Goal: Register for event/course

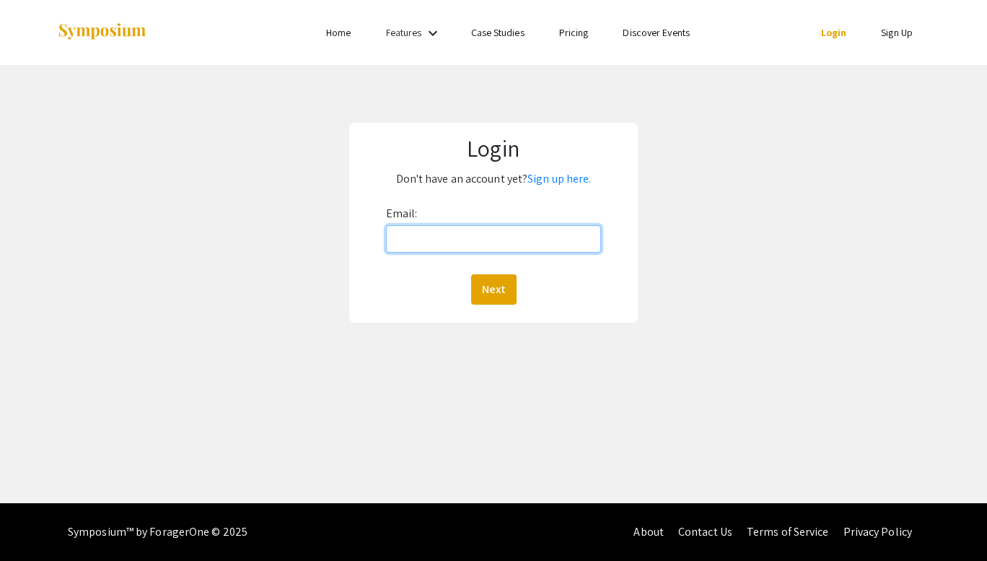
click at [536, 241] on input "Email:" at bounding box center [493, 238] width 215 height 27
type input "[PERSON_NAME][EMAIL_ADDRESS][DOMAIN_NAME]"
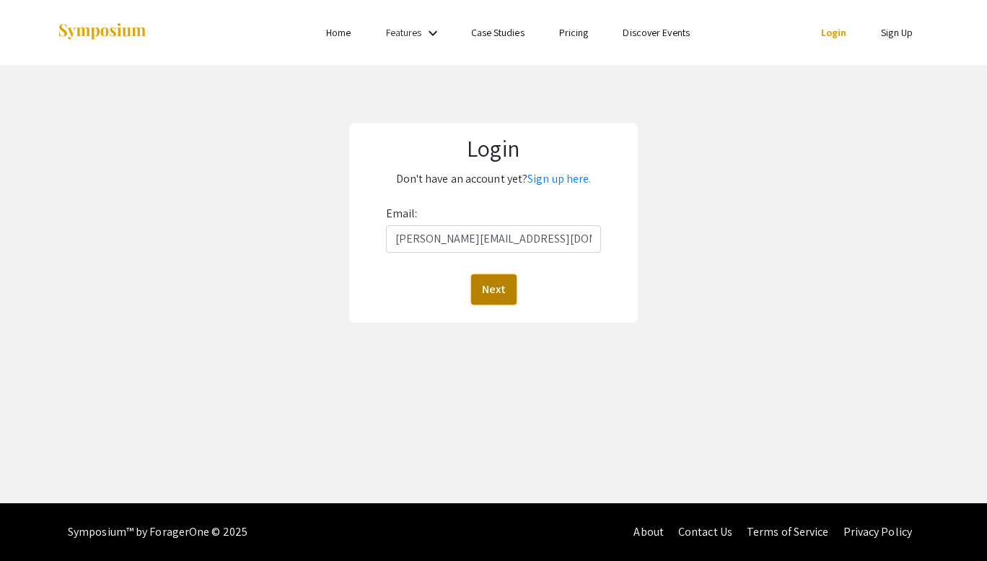
click at [494, 287] on button "Next" at bounding box center [493, 289] width 45 height 30
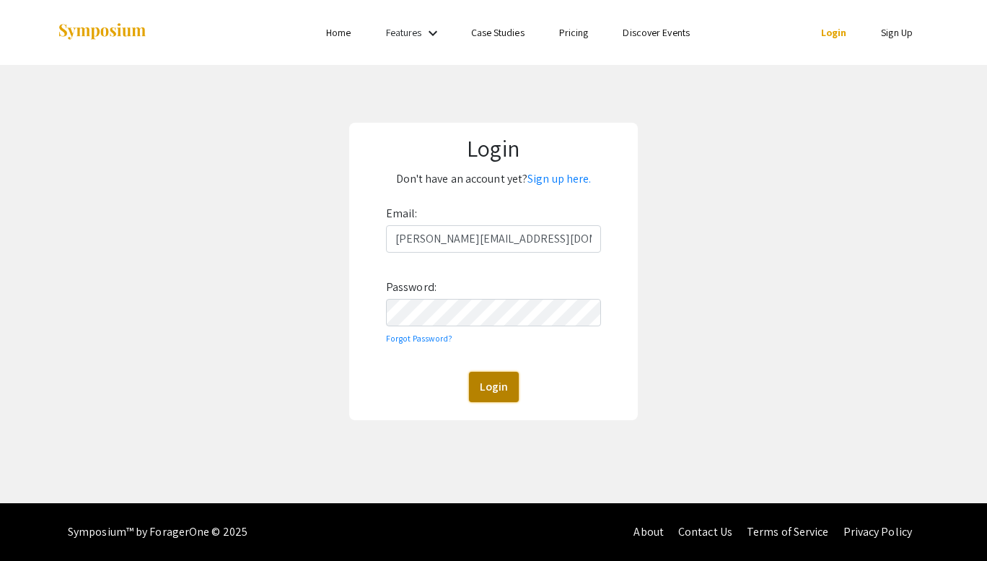
click at [486, 389] on button "Login" at bounding box center [494, 387] width 50 height 30
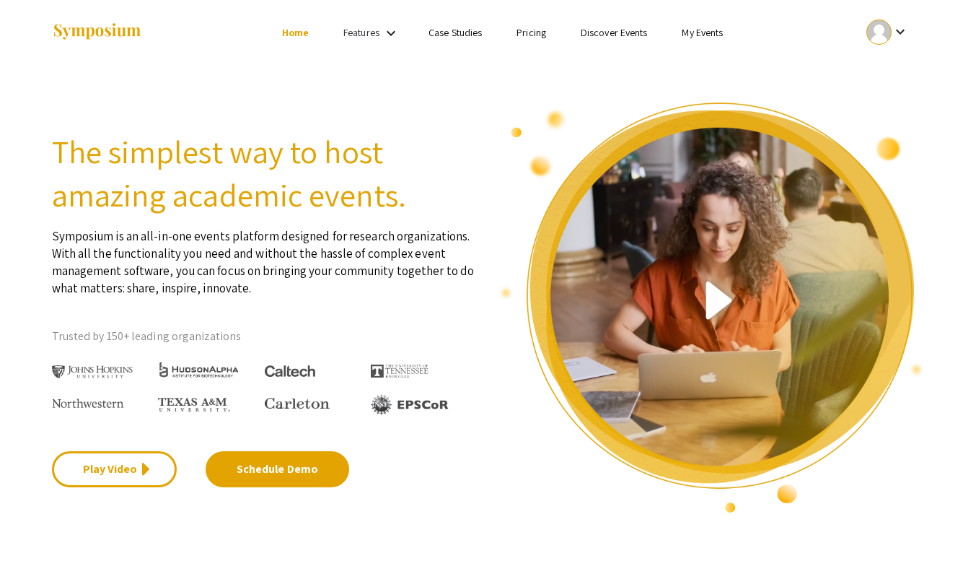
click at [704, 36] on link "My Events" at bounding box center [702, 32] width 41 height 13
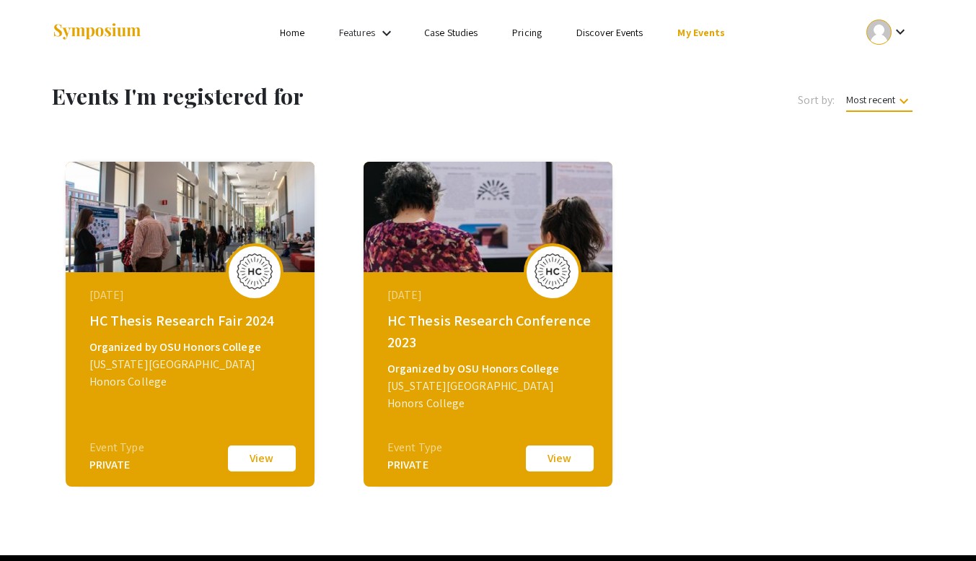
click at [251, 456] on button "View" at bounding box center [262, 458] width 72 height 30
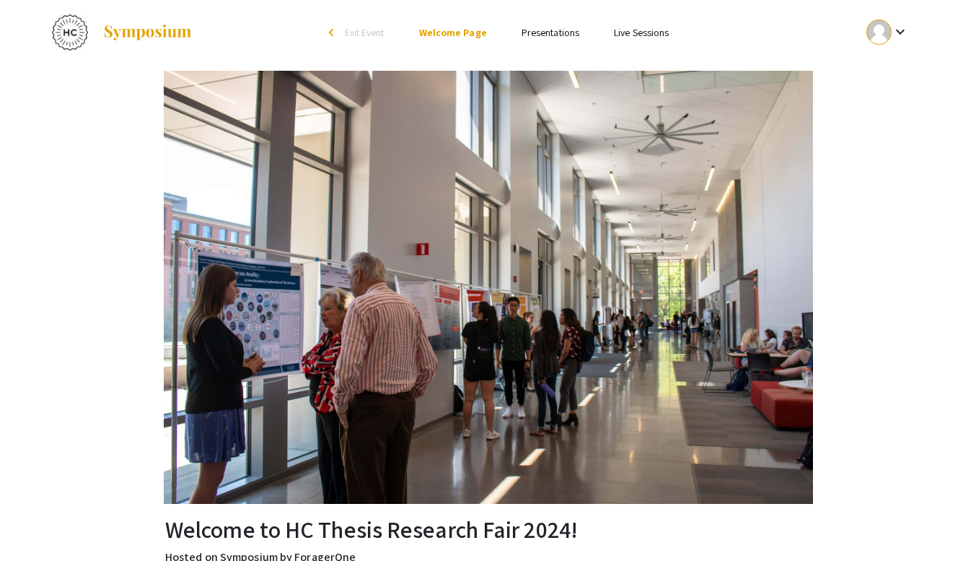
click at [562, 26] on li "Presentations" at bounding box center [550, 32] width 92 height 17
click at [554, 35] on link "Presentations" at bounding box center [551, 32] width 58 height 13
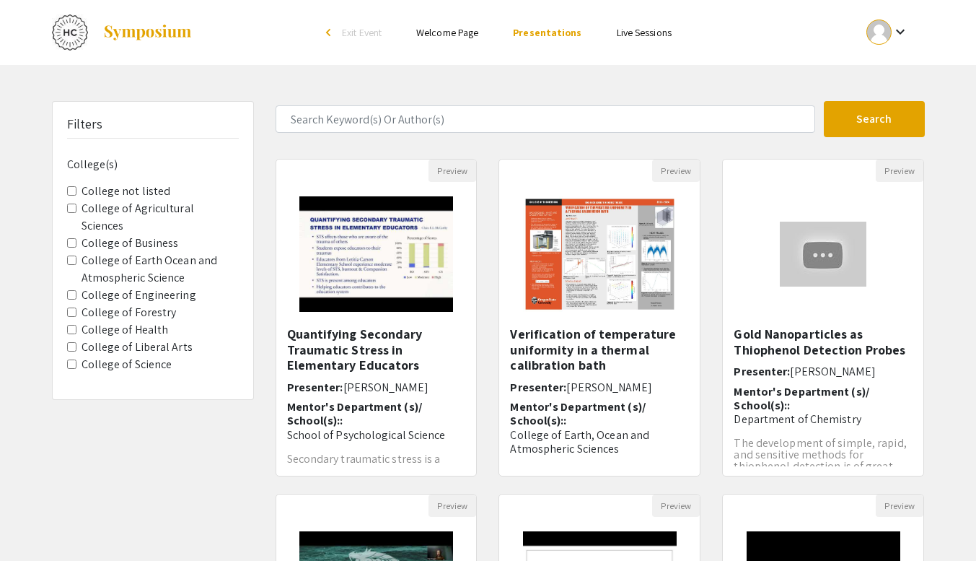
click at [71, 290] on Engineering "College of Engineering" at bounding box center [71, 294] width 9 height 9
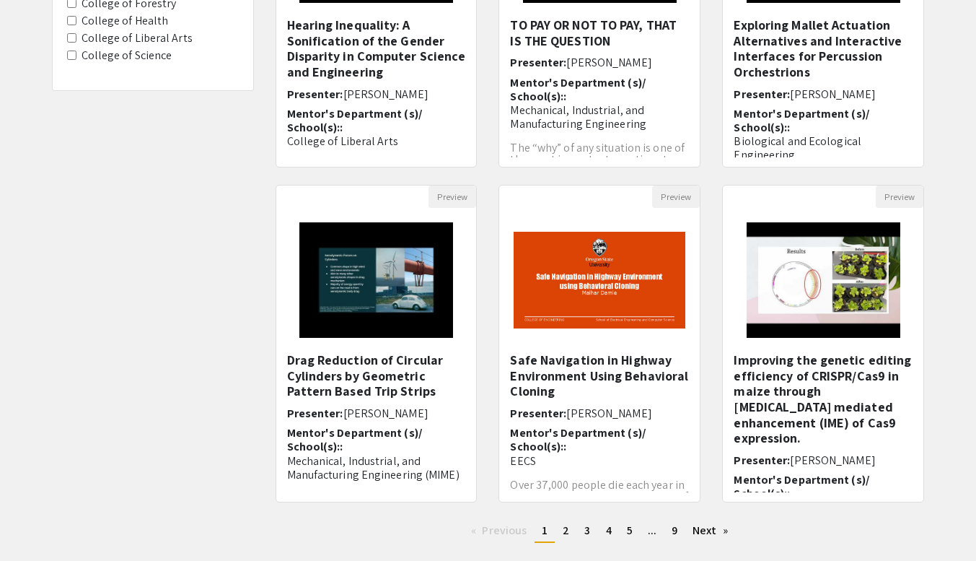
scroll to position [310, 0]
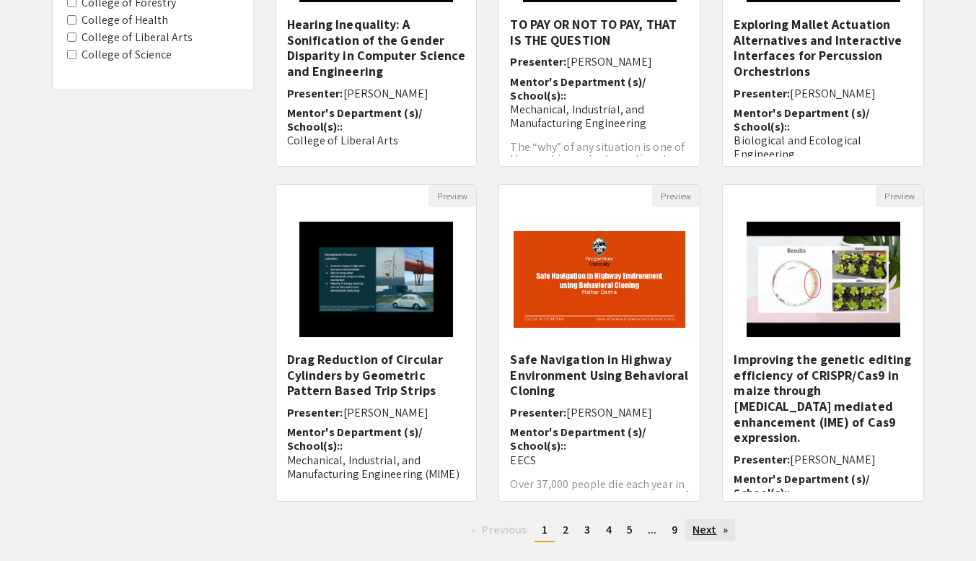
click at [707, 533] on link "Next page" at bounding box center [711, 530] width 50 height 22
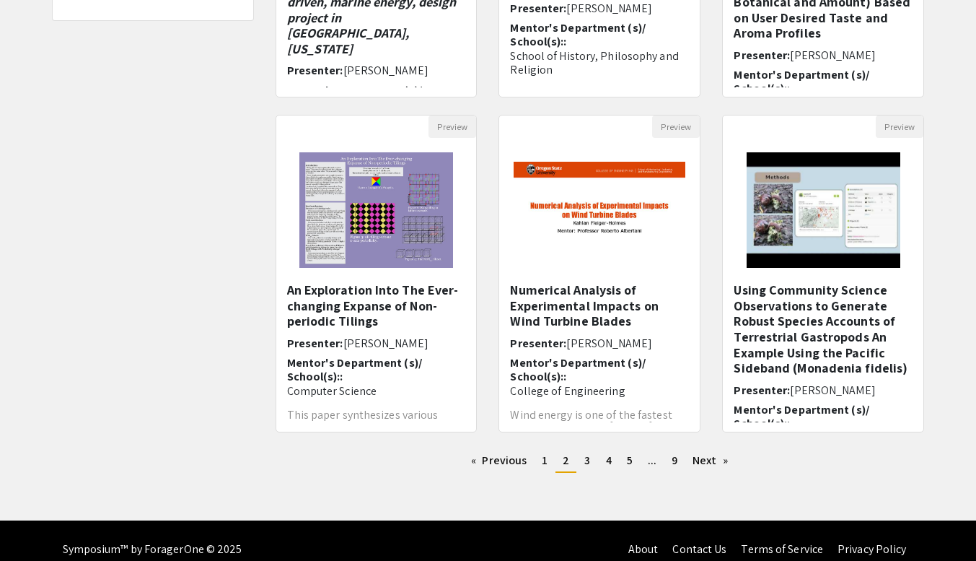
scroll to position [396, 0]
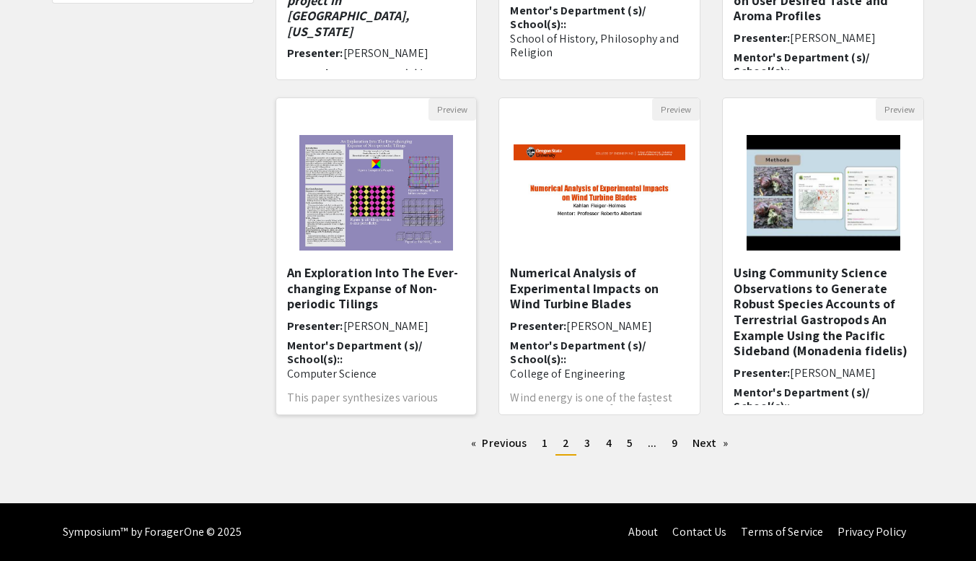
click at [352, 280] on h5 "An Exploration Into The Ever-changing Expanse of Non-periodic Tilings" at bounding box center [376, 288] width 179 height 47
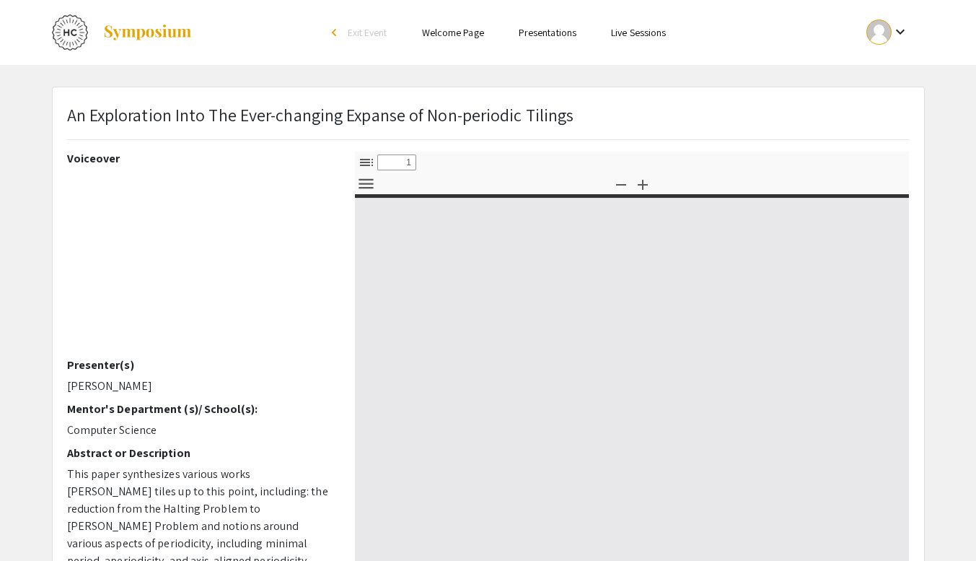
select select "custom"
type input "0"
select select "custom"
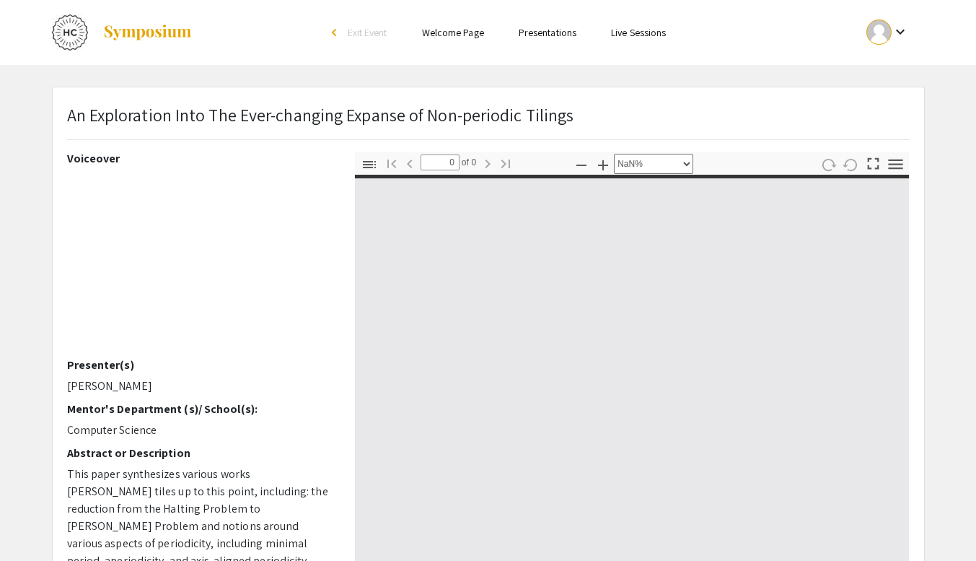
type input "1"
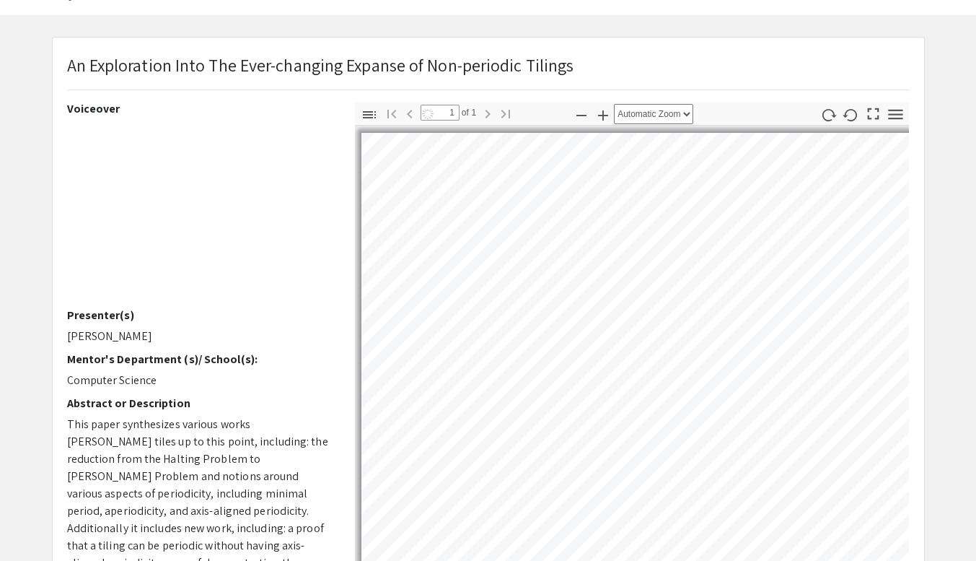
scroll to position [77, 0]
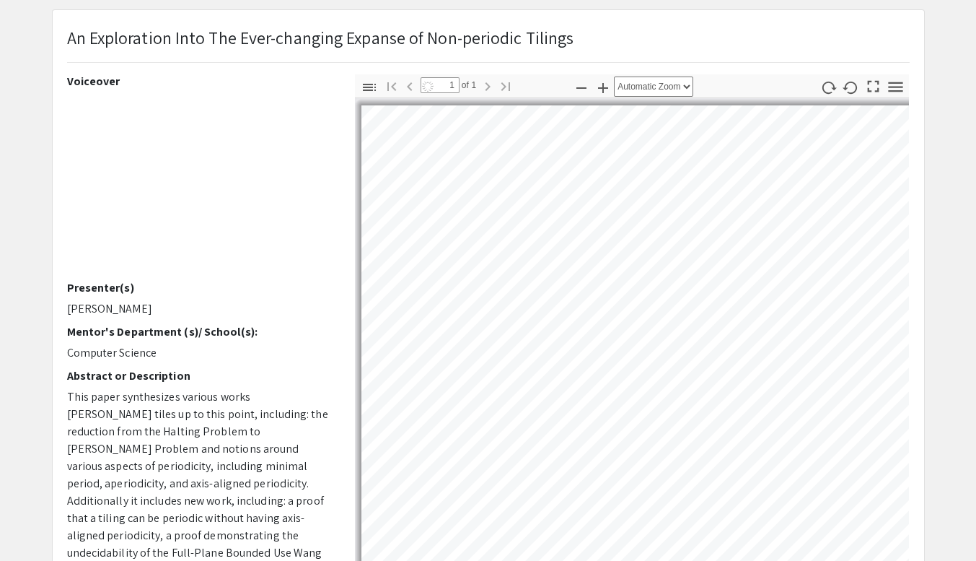
select select "auto"
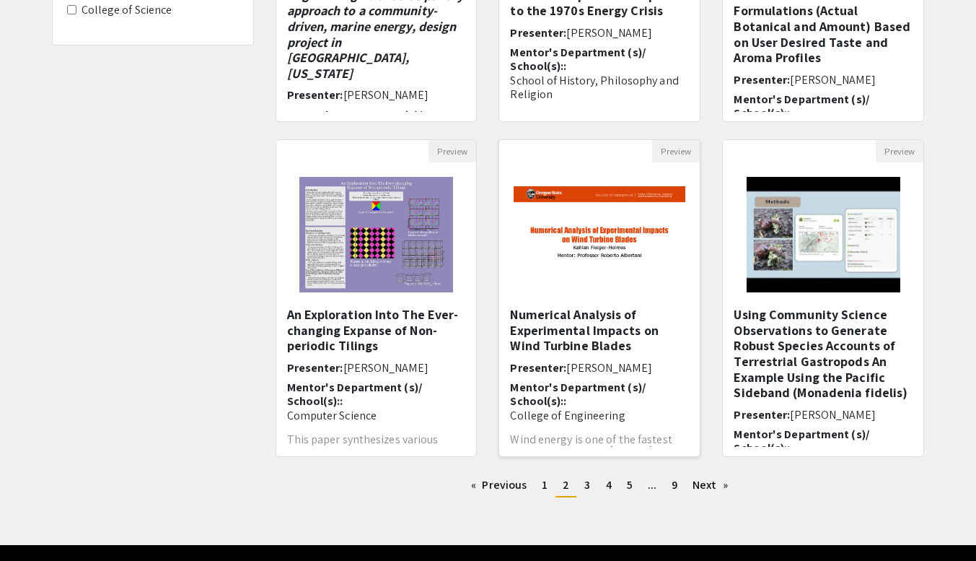
scroll to position [355, 0]
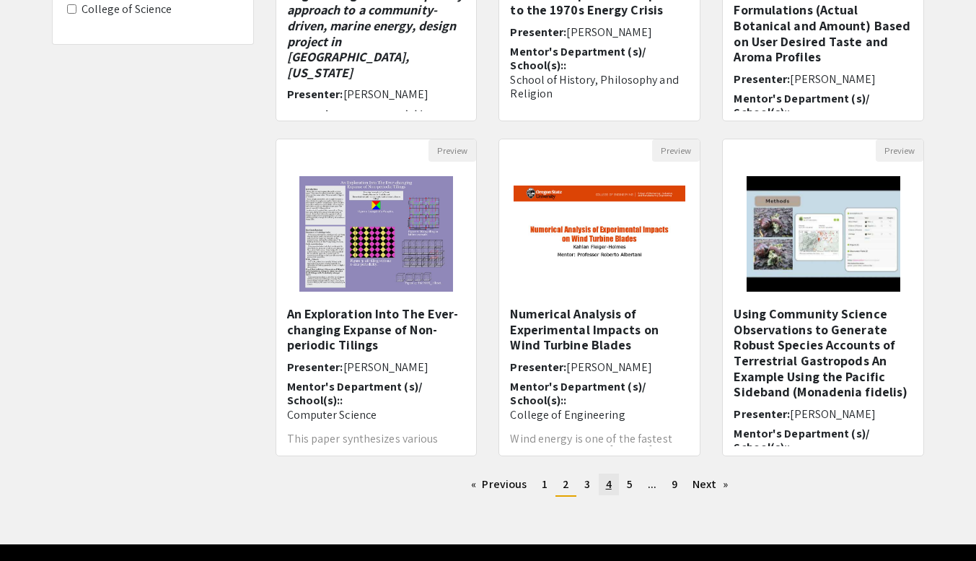
click at [603, 486] on link "page 4" at bounding box center [609, 484] width 20 height 22
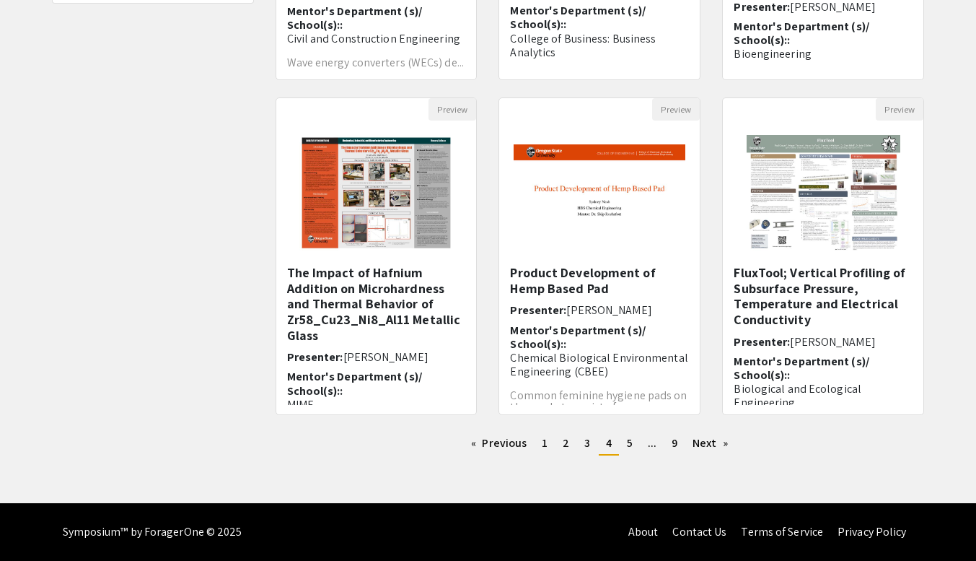
scroll to position [395, 0]
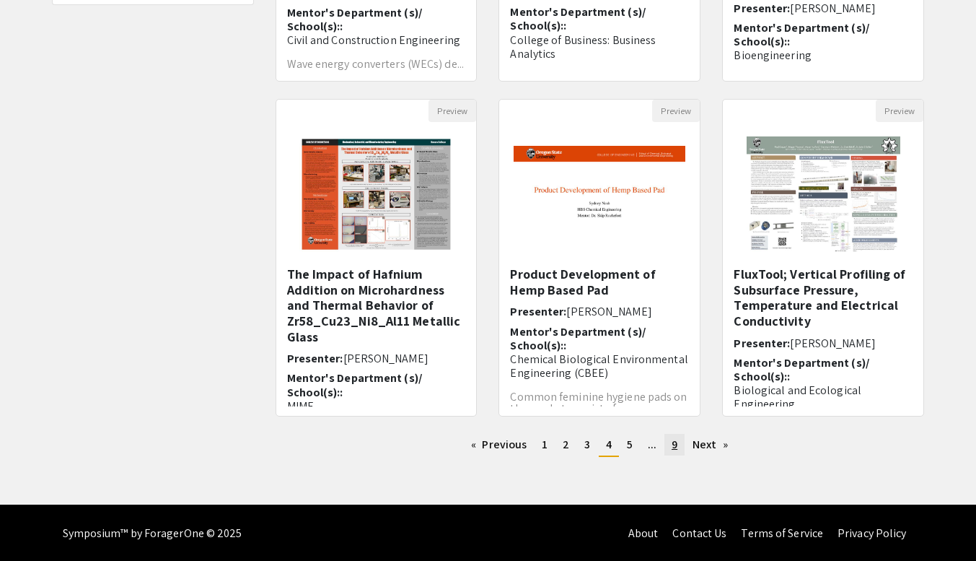
click at [675, 447] on span "9" at bounding box center [675, 444] width 6 height 15
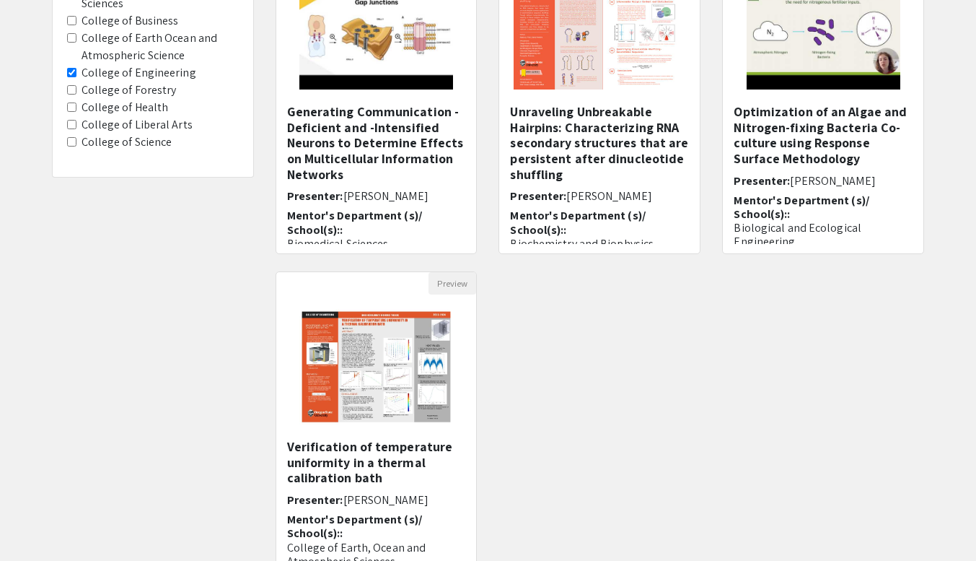
scroll to position [223, 0]
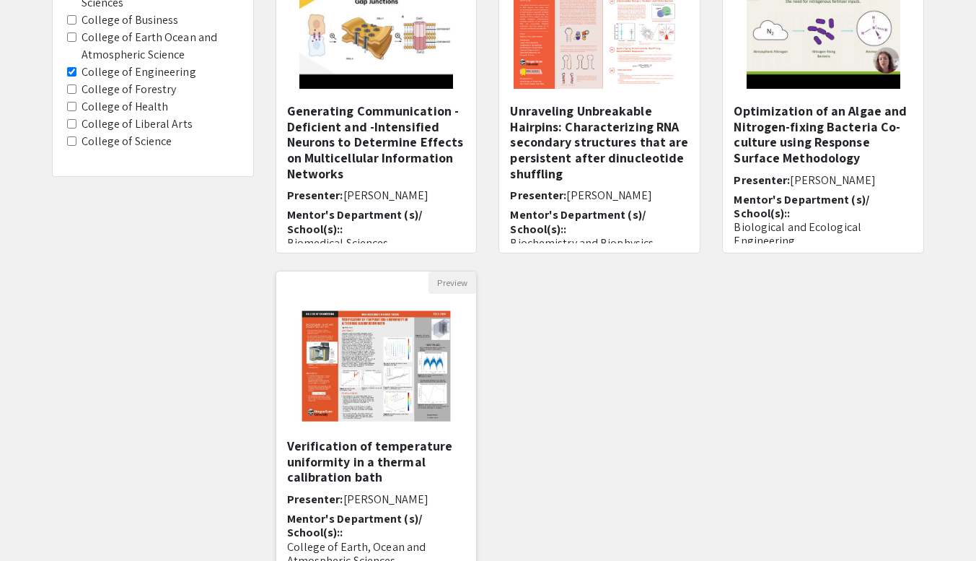
click at [346, 454] on h5 "Verification of temperature uniformity in a thermal calibration bath" at bounding box center [376, 461] width 179 height 47
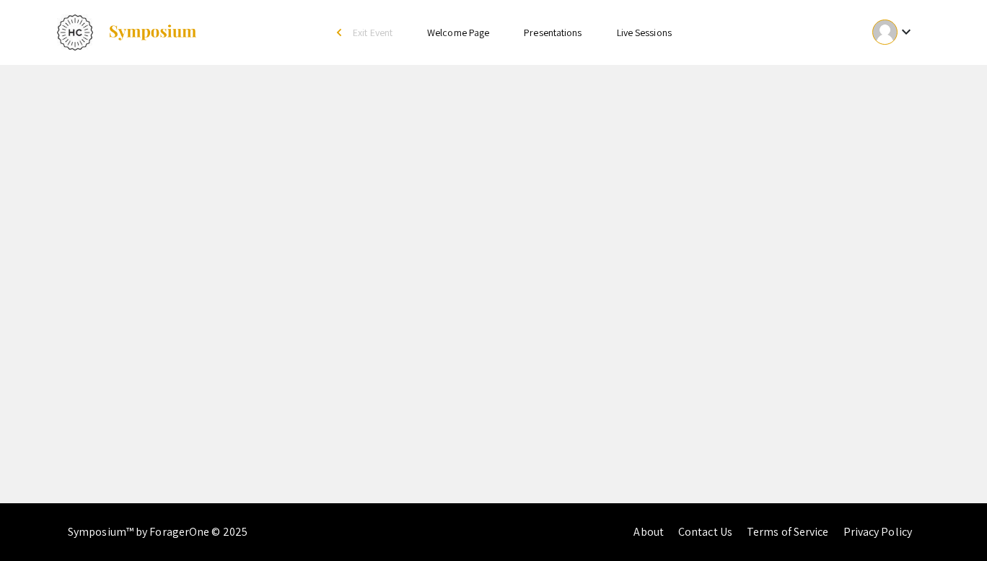
select select "custom"
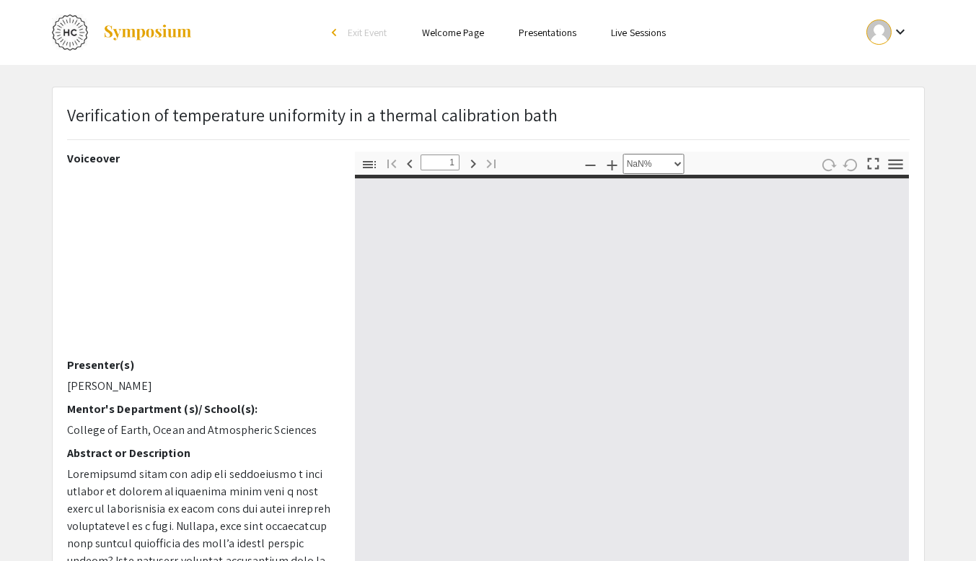
type input "0"
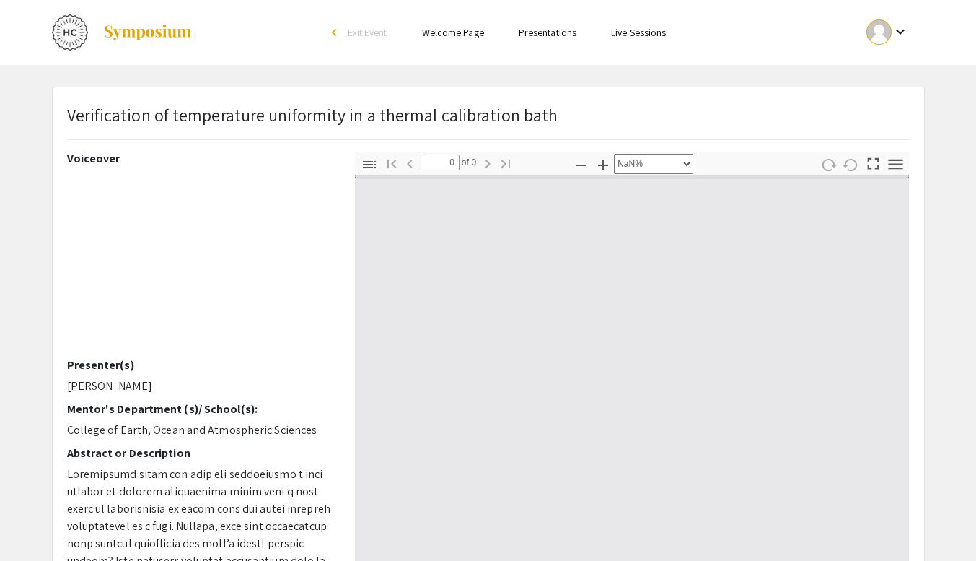
select select "auto"
type input "1"
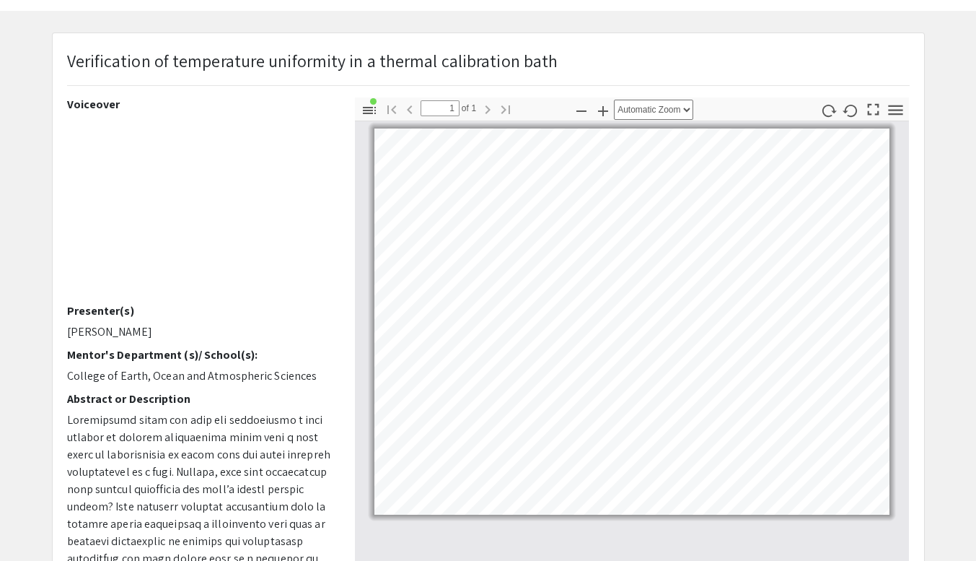
scroll to position [51, 0]
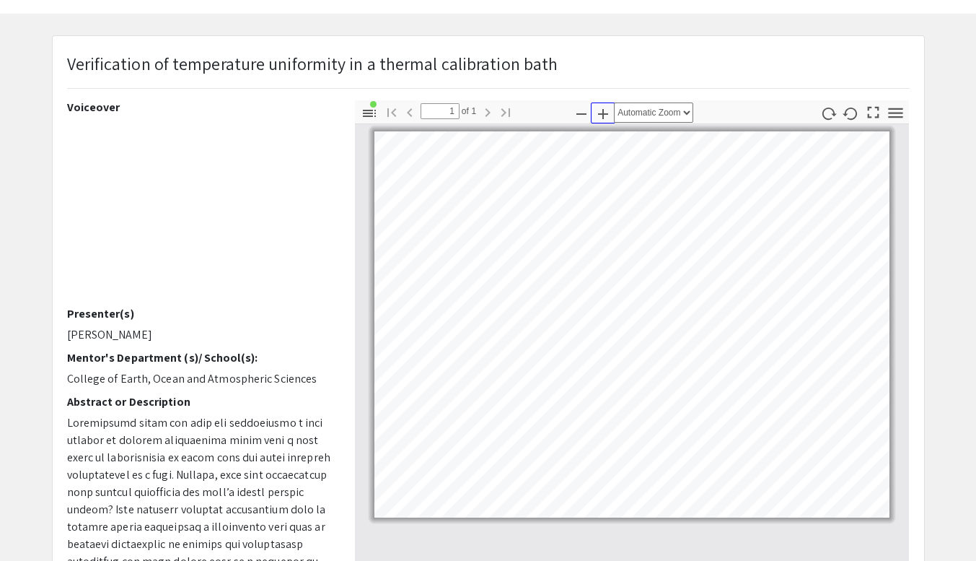
click at [600, 114] on icon "button" at bounding box center [603, 114] width 10 height 10
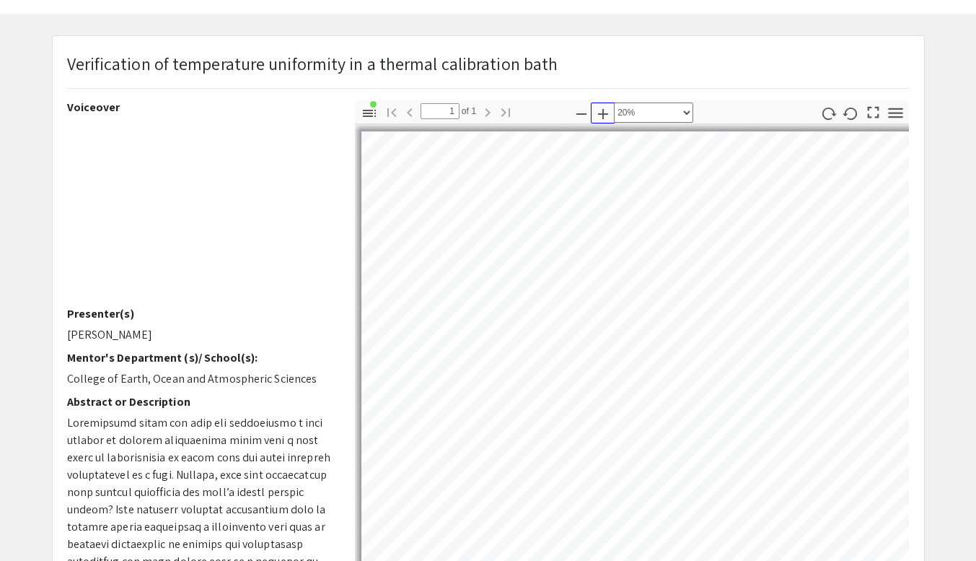
click at [600, 114] on icon "button" at bounding box center [603, 114] width 10 height 10
select select "custom"
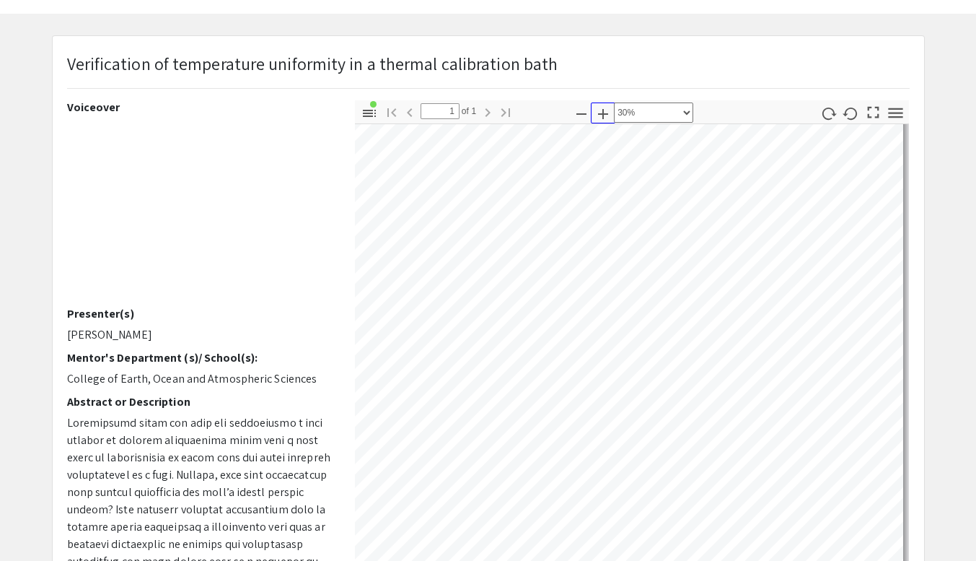
scroll to position [0, 0]
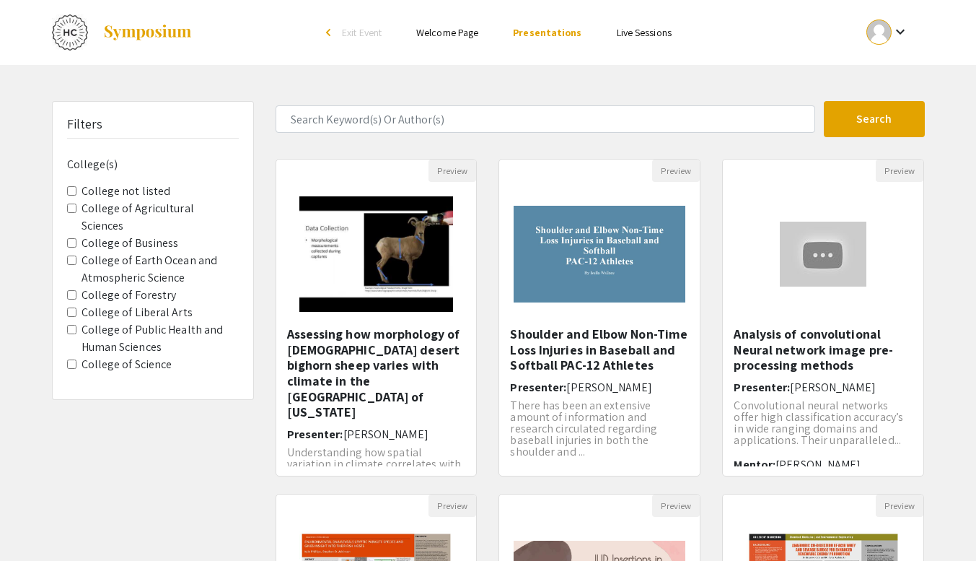
click at [436, 35] on link "Welcome Page" at bounding box center [447, 32] width 62 height 13
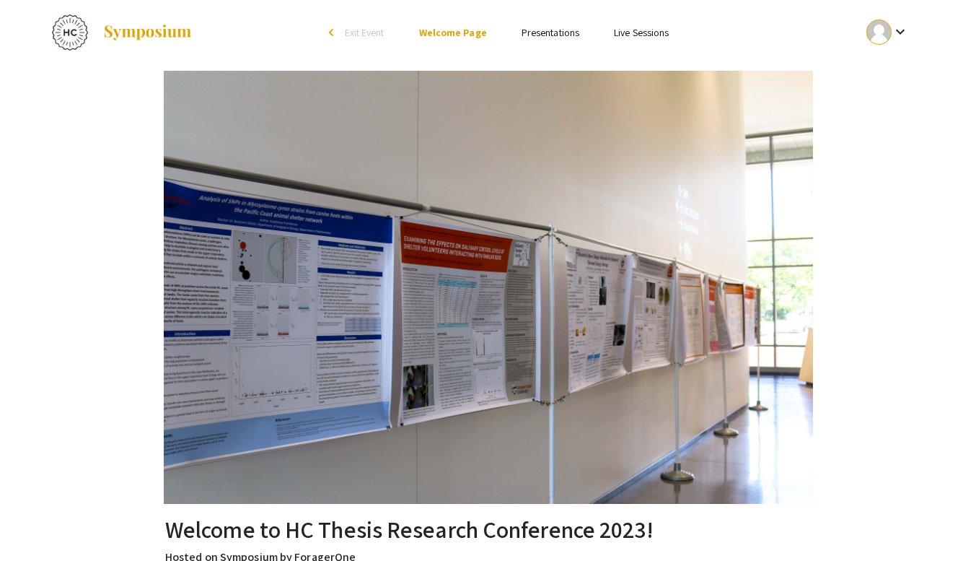
click at [553, 34] on link "Presentations" at bounding box center [551, 32] width 58 height 13
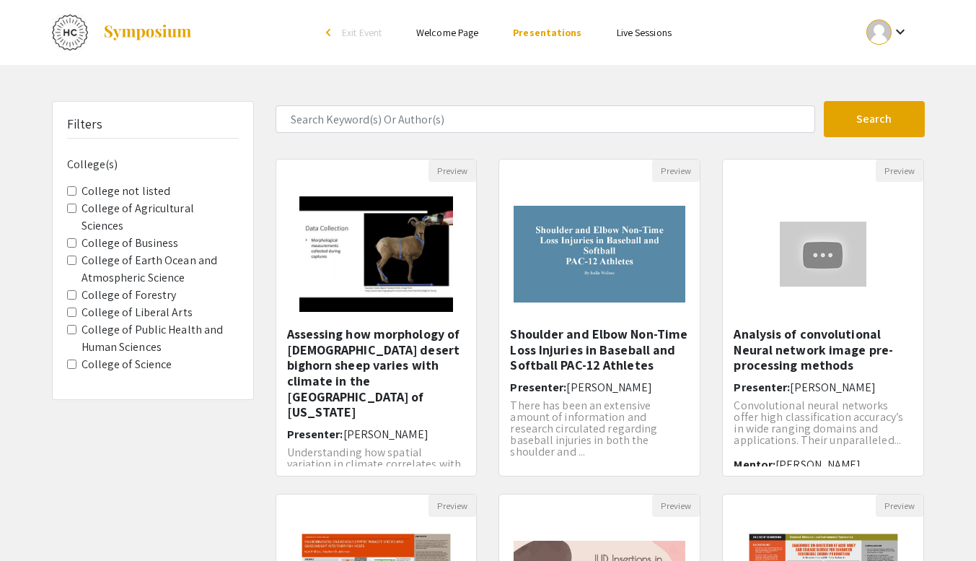
click at [72, 191] on listed "College not listed" at bounding box center [71, 190] width 9 height 9
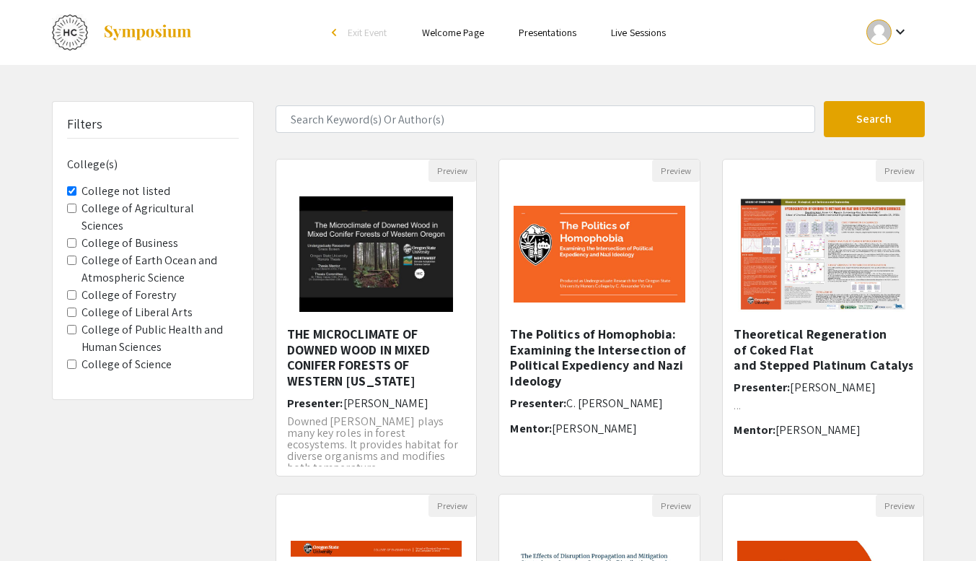
click at [72, 191] on listed "College not listed" at bounding box center [71, 190] width 9 height 9
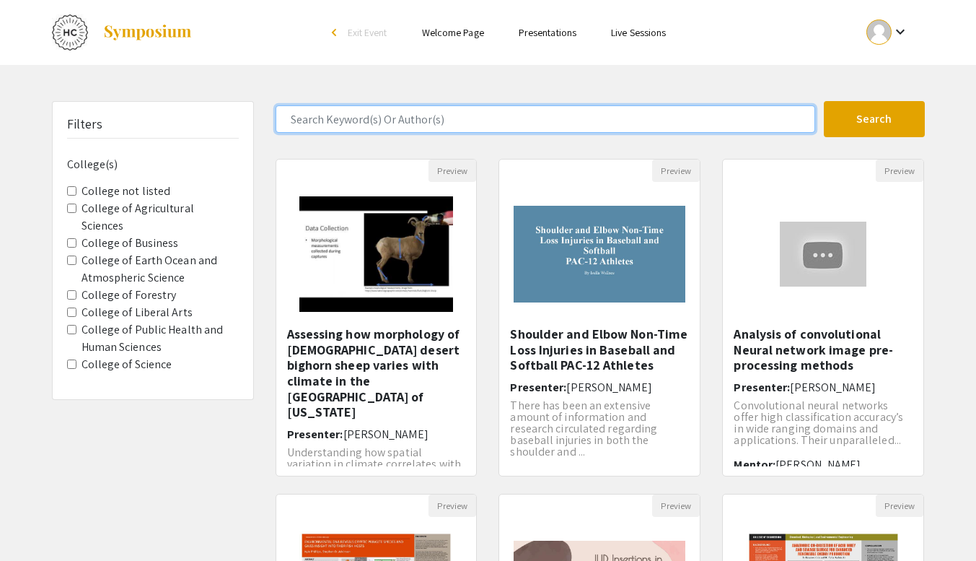
click at [335, 117] on input "Search Keyword(s) Or Author(s)" at bounding box center [546, 118] width 540 height 27
type input "engineer"
click at [824, 101] on button "Search" at bounding box center [874, 119] width 101 height 36
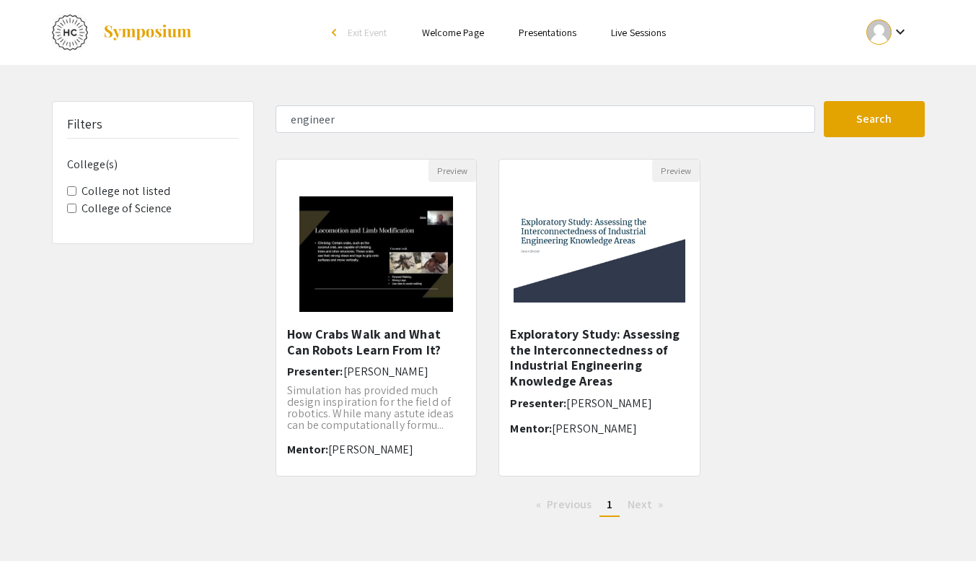
click at [551, 32] on link "Presentations" at bounding box center [548, 32] width 58 height 13
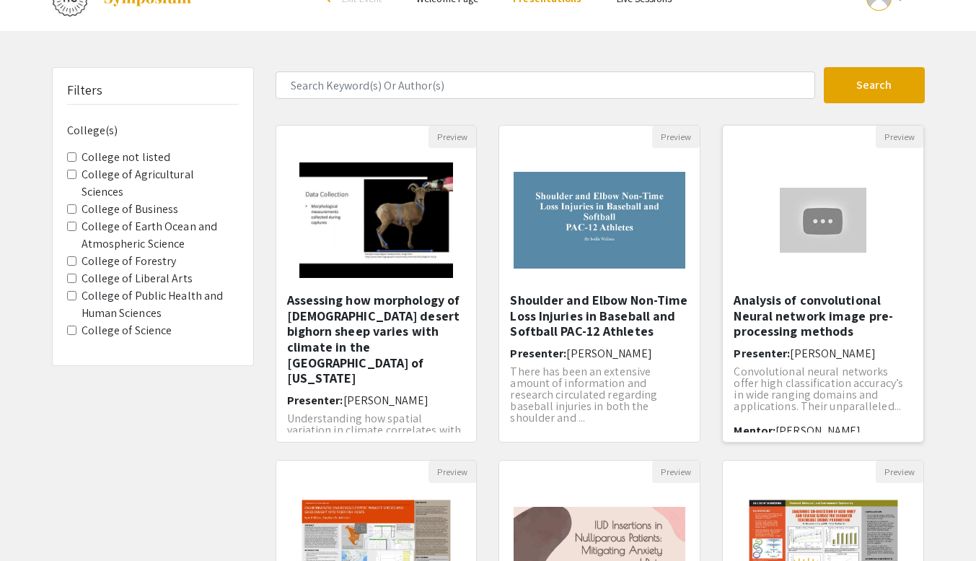
click at [794, 315] on h5 "Analysis of convolutional Neural network image pre-processing methods" at bounding box center [823, 315] width 179 height 47
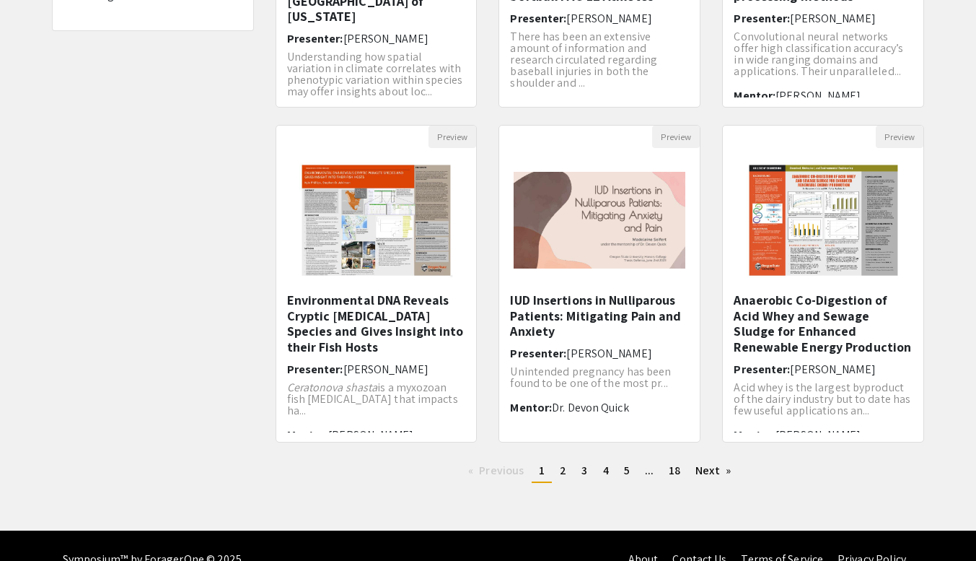
scroll to position [396, 0]
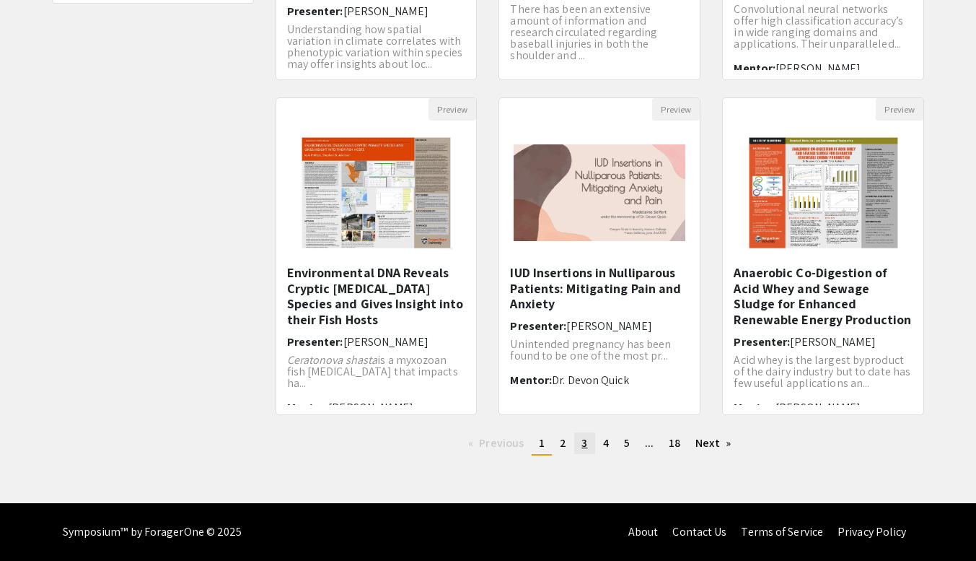
click at [585, 446] on span "3" at bounding box center [585, 442] width 6 height 15
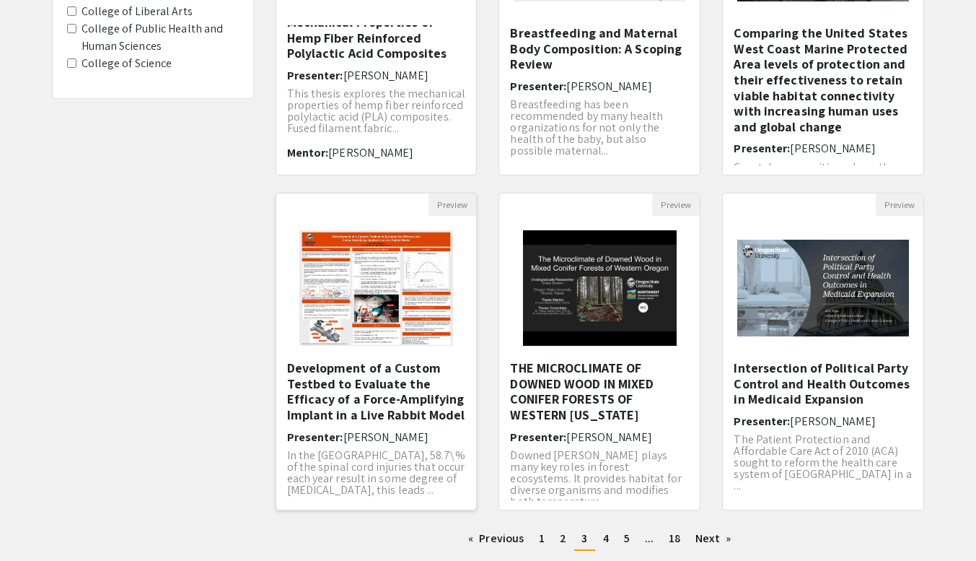
click at [396, 375] on h5 "Development of a Custom Testbed to Evaluate the Efficacy of a Force-Amplifying …" at bounding box center [376, 391] width 179 height 62
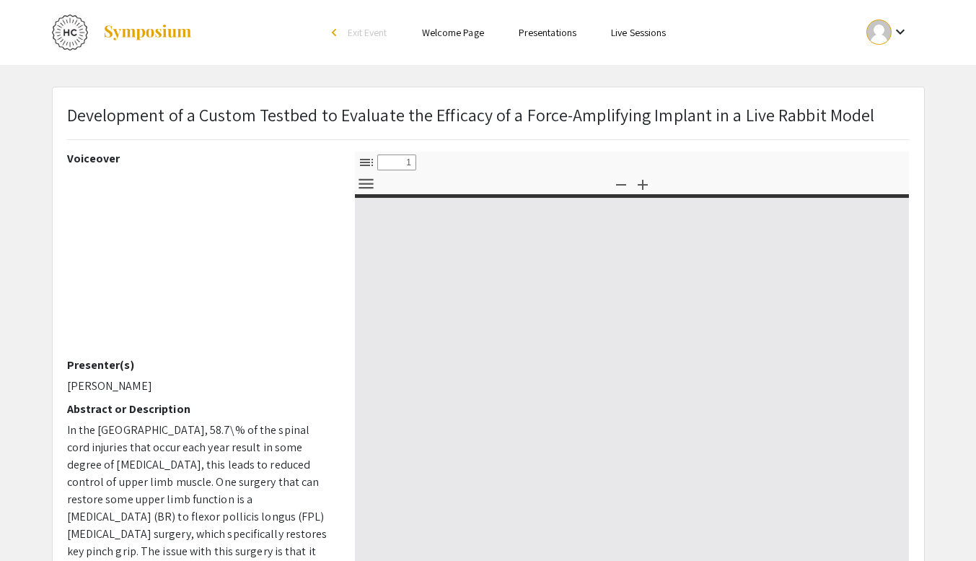
select select "custom"
type input "0"
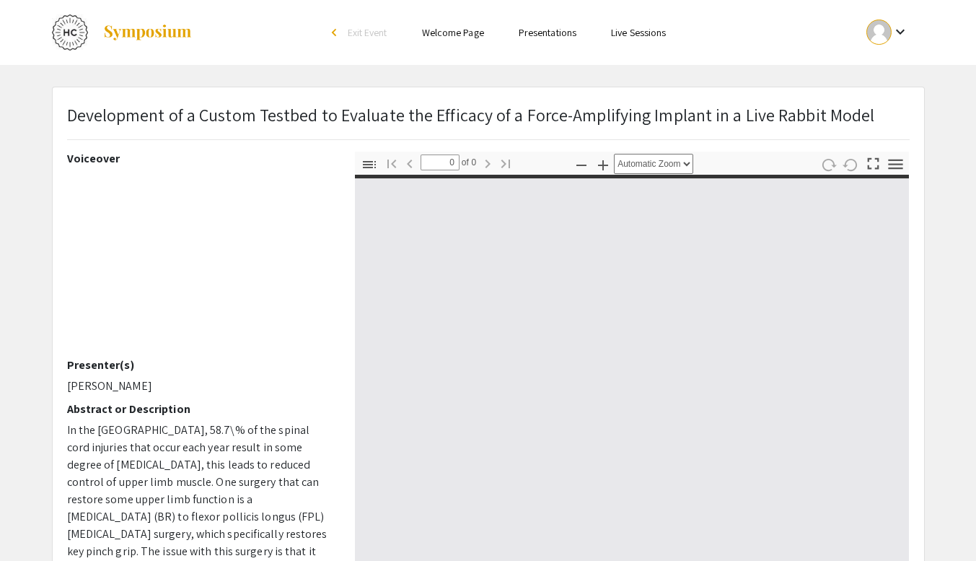
select select "custom"
type input "1"
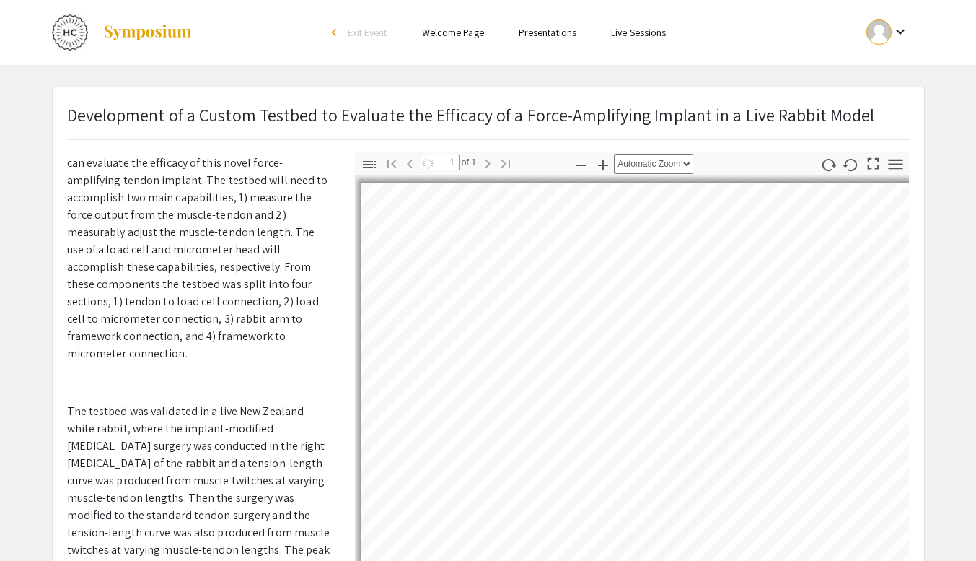
scroll to position [307, 0]
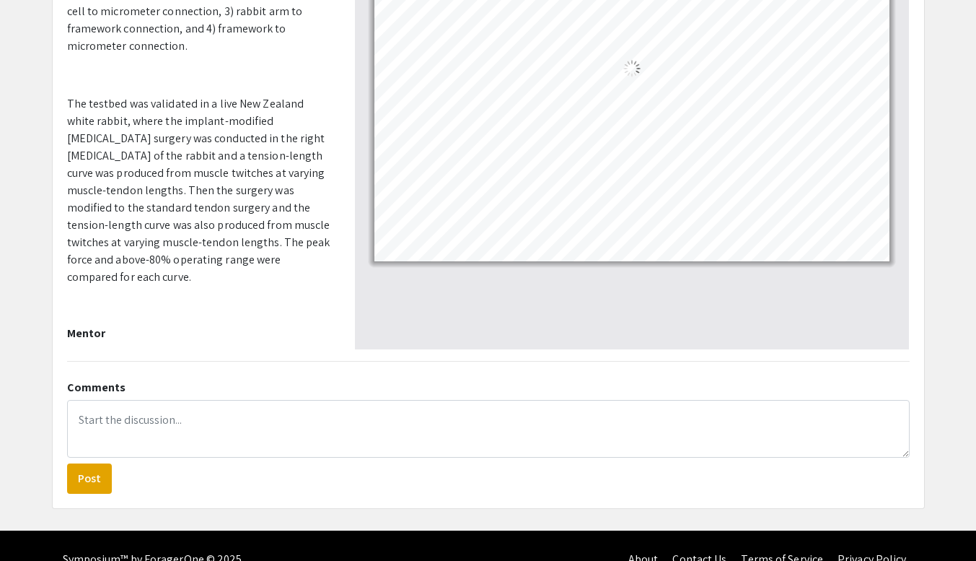
select select "auto"
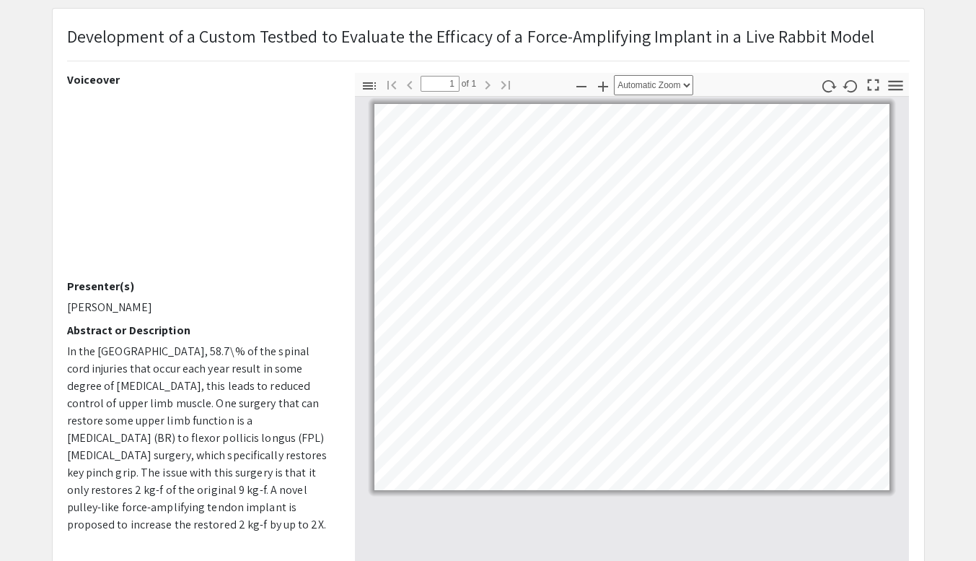
scroll to position [0, 0]
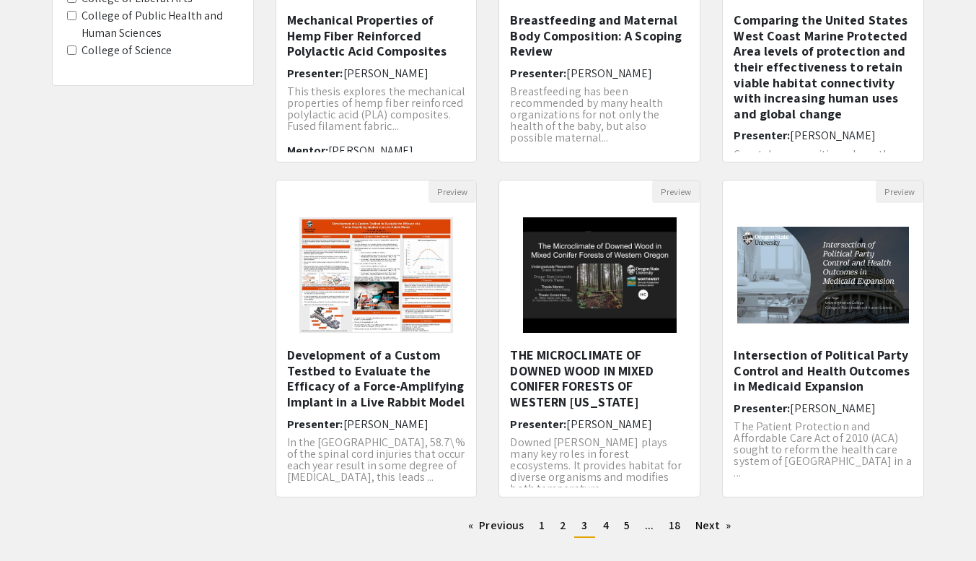
scroll to position [396, 0]
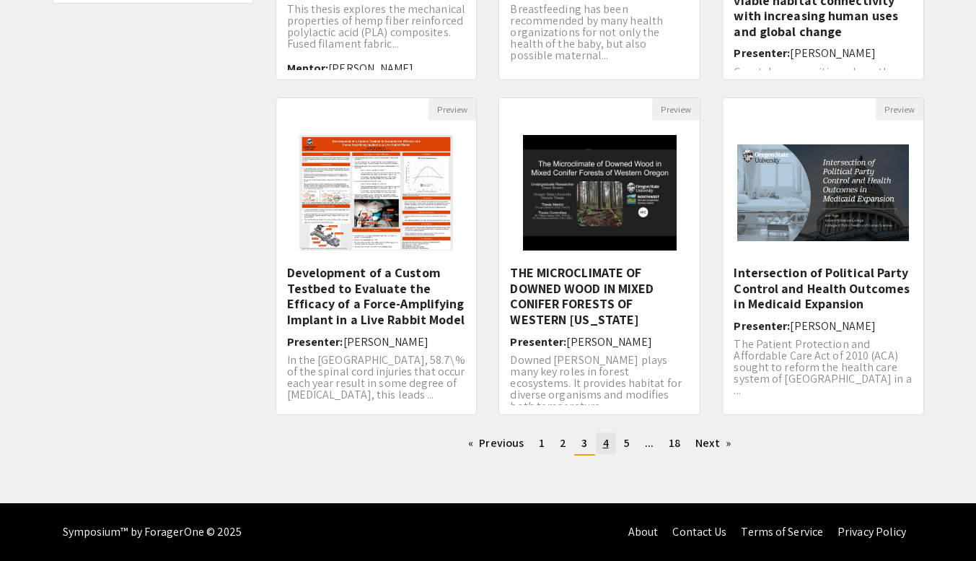
click at [605, 442] on span "4" at bounding box center [606, 442] width 6 height 15
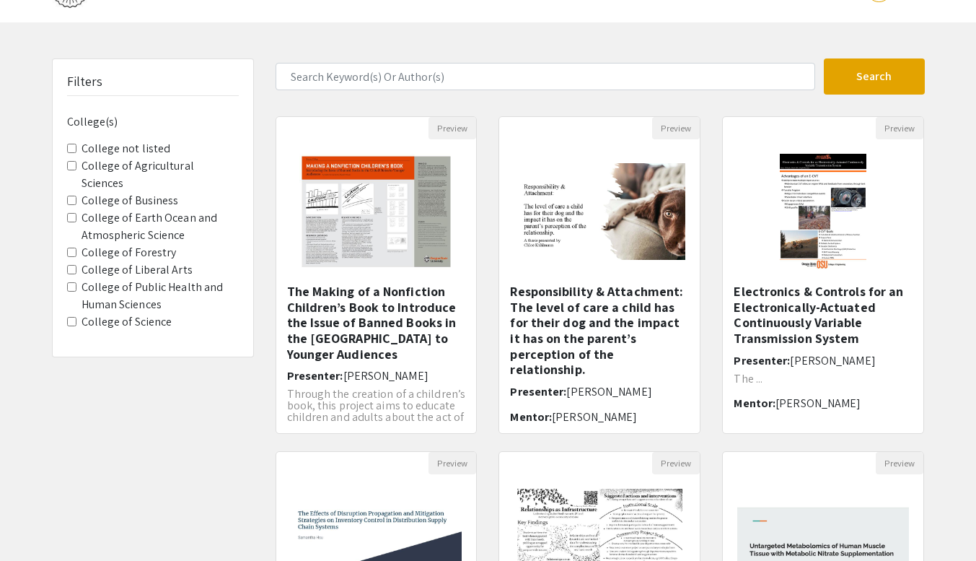
scroll to position [43, 0]
click at [363, 294] on h5 "The Making of a Nonfiction Children’s Book to Introduce the Issue of Banned Boo…" at bounding box center [376, 322] width 179 height 78
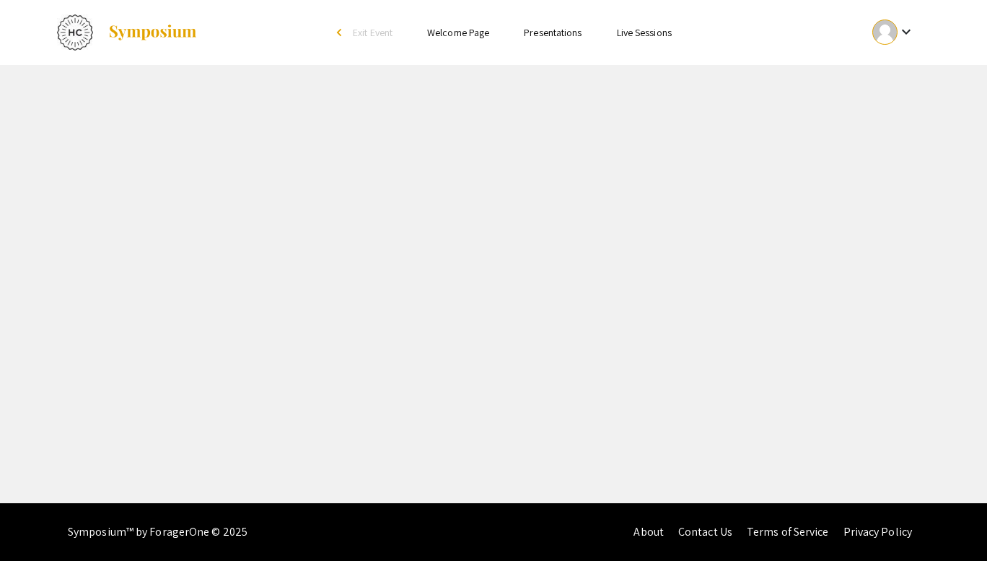
select select "custom"
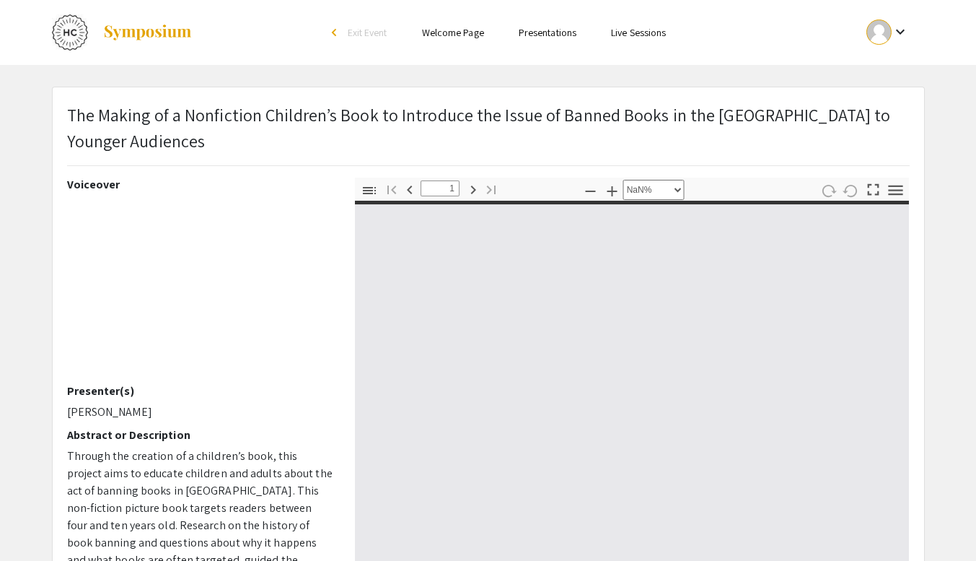
type input "0"
select select "custom"
type input "1"
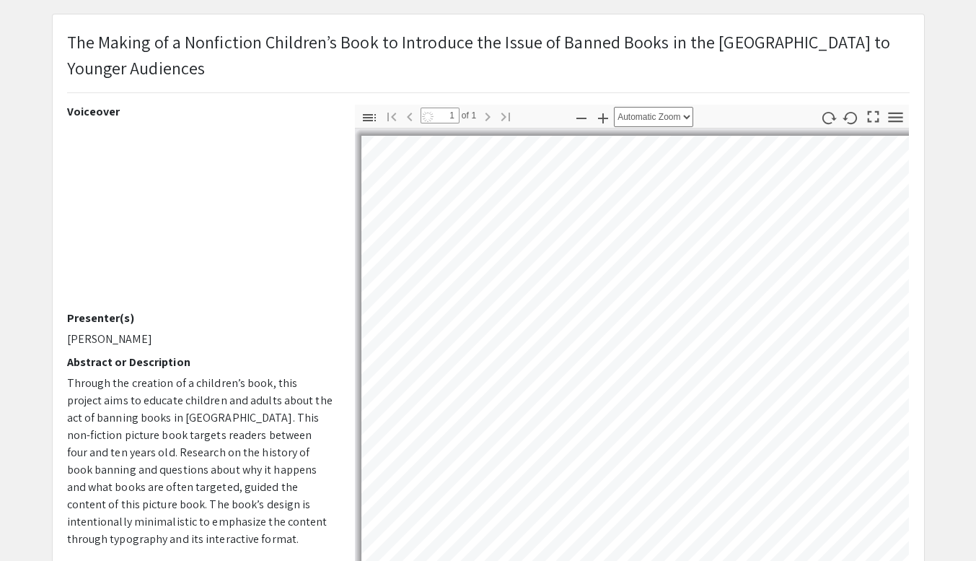
select select "auto"
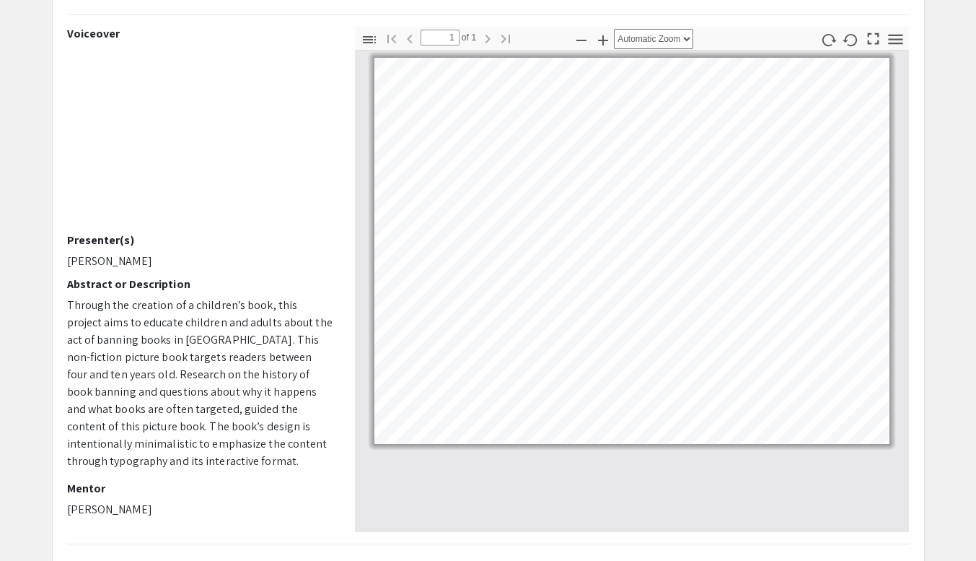
scroll to position [150, 0]
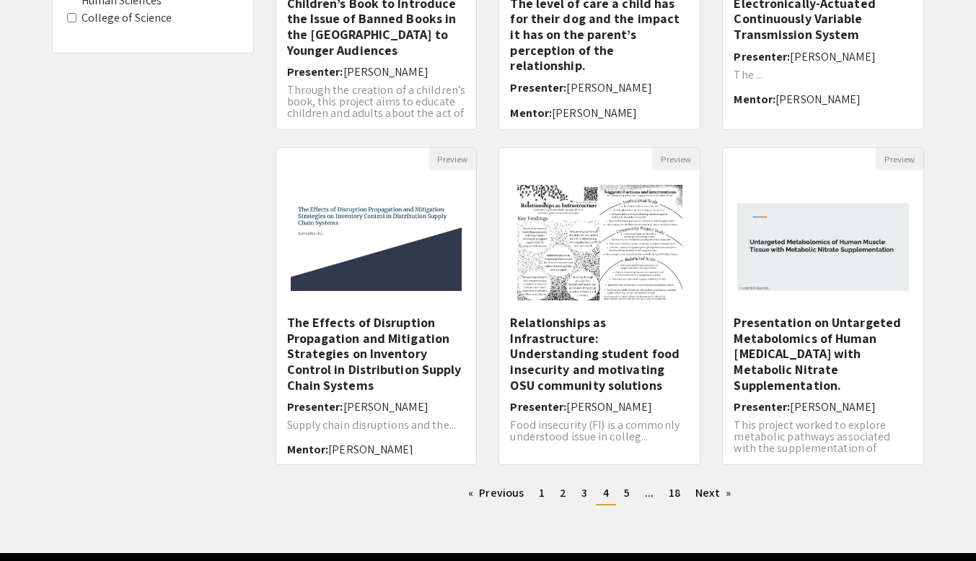
scroll to position [396, 0]
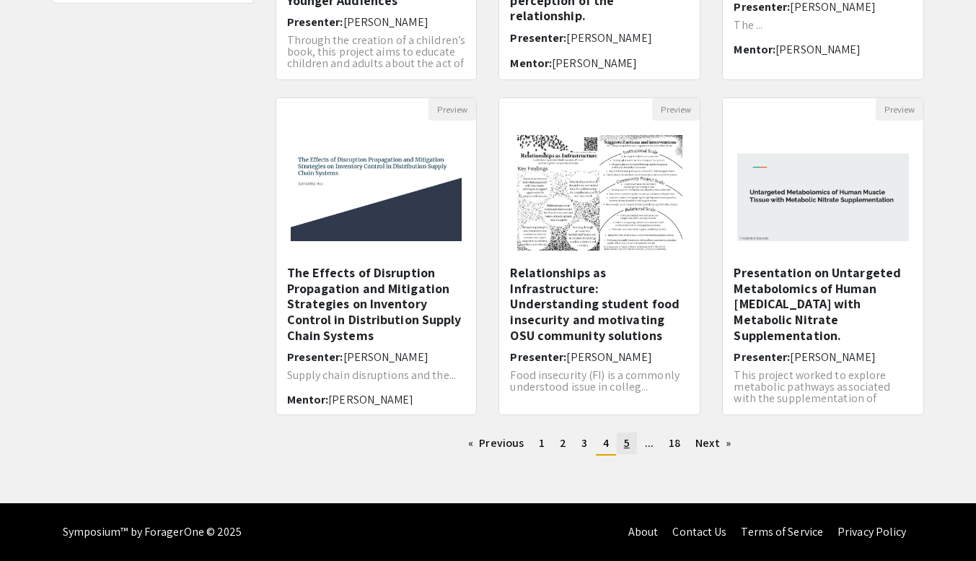
click at [624, 445] on span "5" at bounding box center [627, 442] width 6 height 15
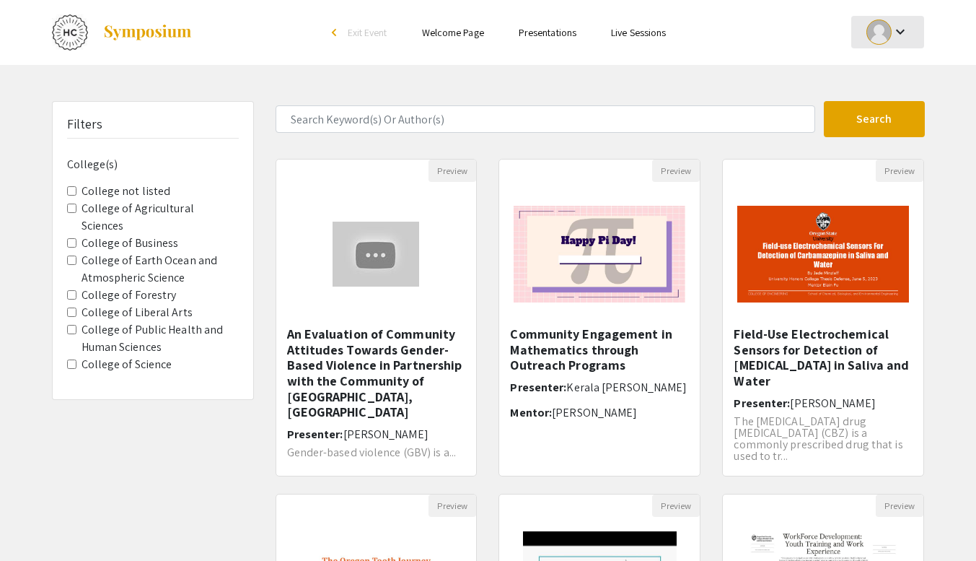
click at [896, 38] on mat-icon "keyboard_arrow_down" at bounding box center [900, 31] width 17 height 17
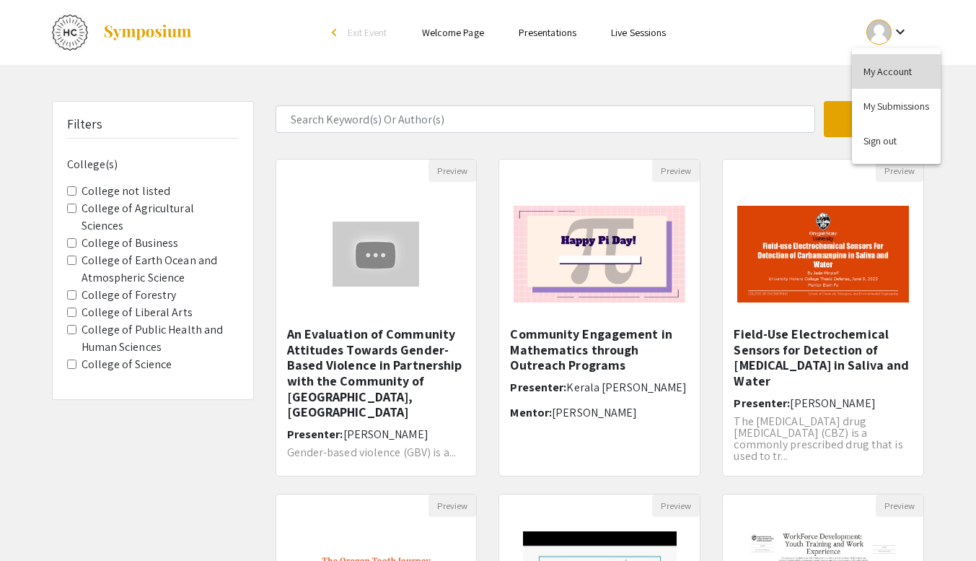
click at [894, 66] on button "My Account" at bounding box center [896, 71] width 89 height 35
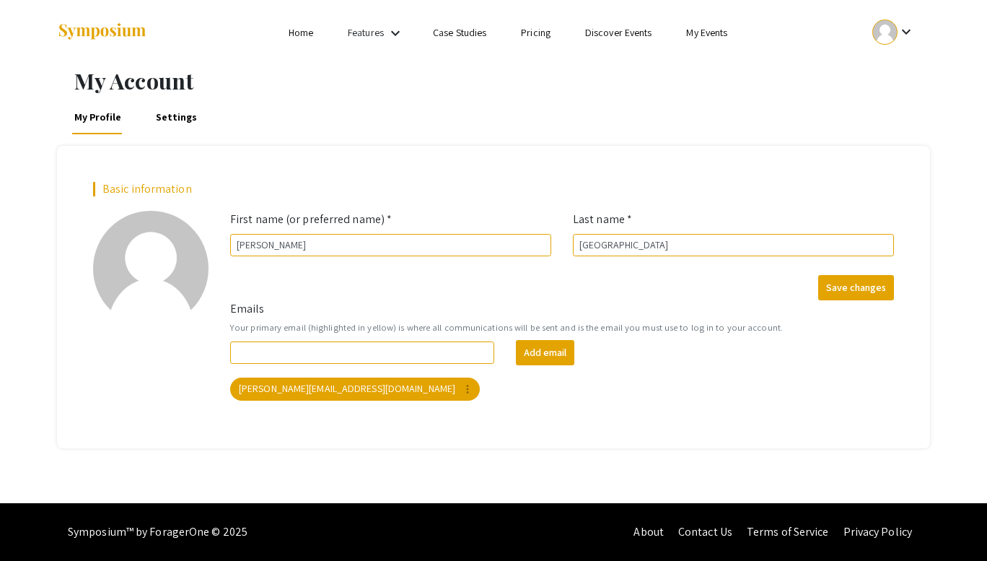
click at [366, 35] on link "Features" at bounding box center [366, 32] width 36 height 13
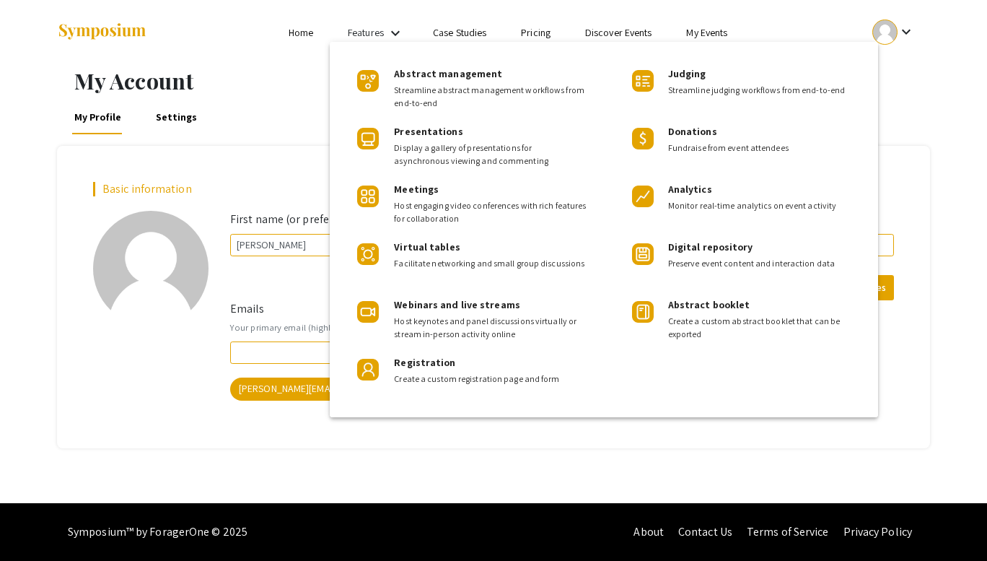
click at [299, 33] on div at bounding box center [493, 280] width 987 height 561
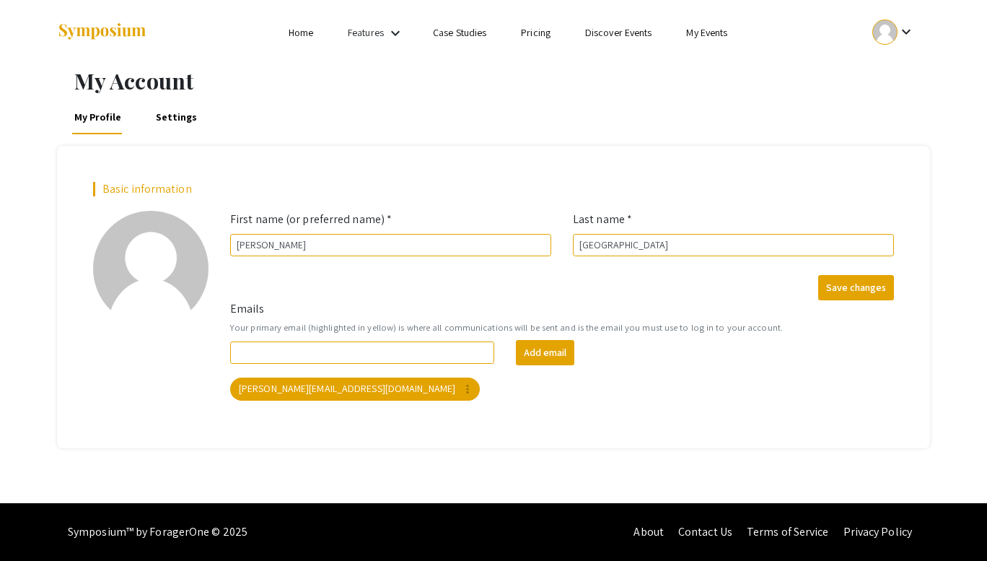
click at [295, 34] on link "Home" at bounding box center [301, 32] width 25 height 13
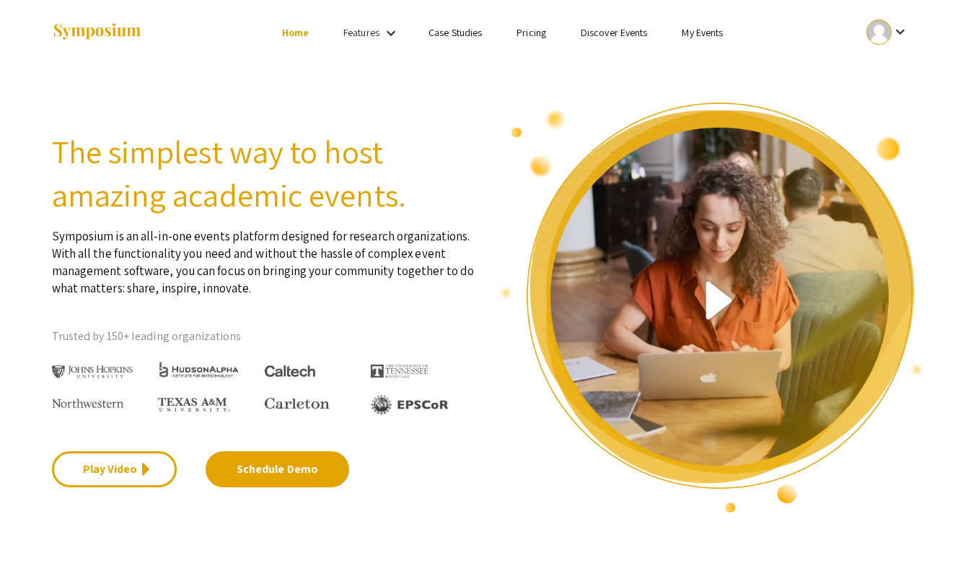
click at [385, 27] on mat-icon "keyboard_arrow_down" at bounding box center [390, 33] width 17 height 17
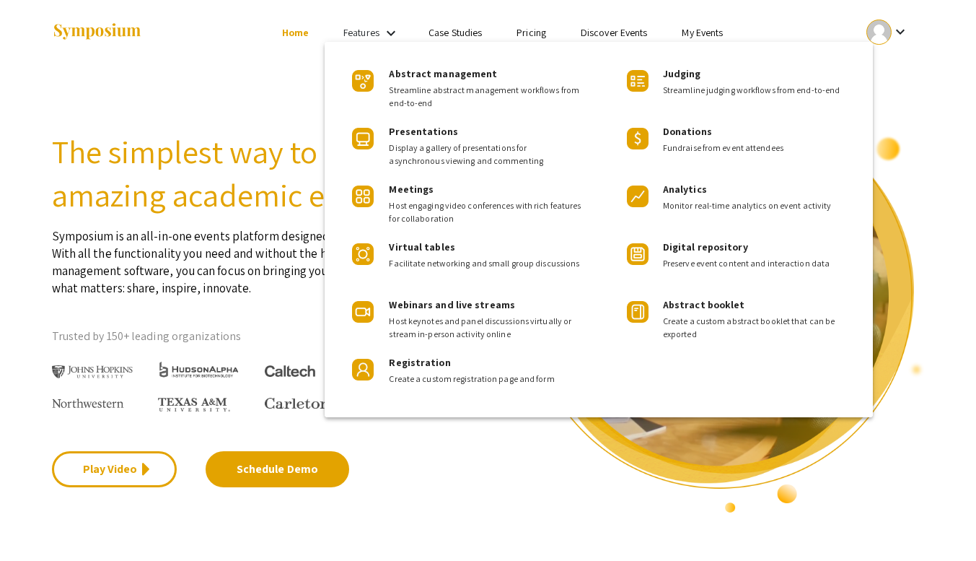
click at [254, 154] on div at bounding box center [488, 280] width 976 height 561
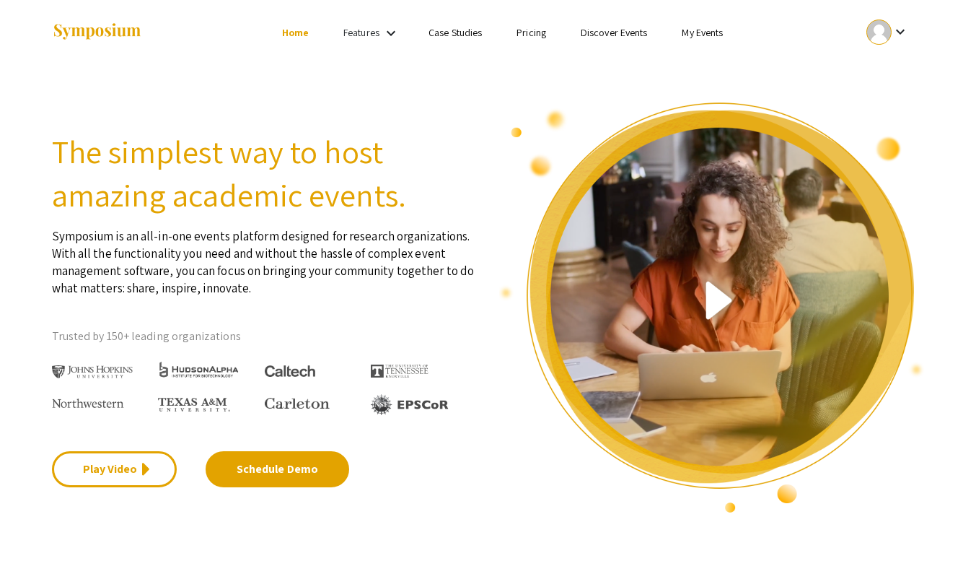
click at [636, 34] on link "Discover Events" at bounding box center [614, 32] width 67 height 13
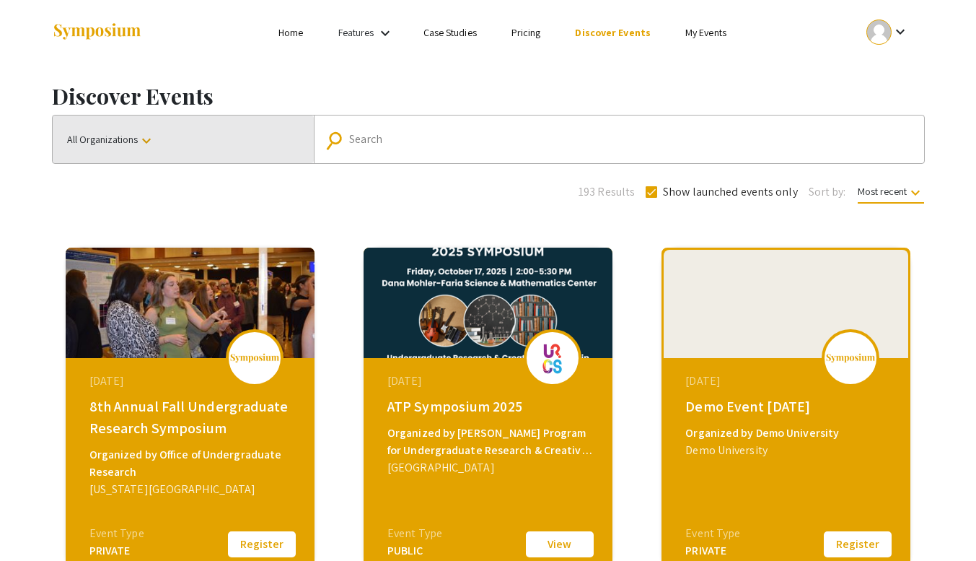
click at [115, 145] on span "All Organizations keyboard_arrow_down" at bounding box center [111, 139] width 88 height 13
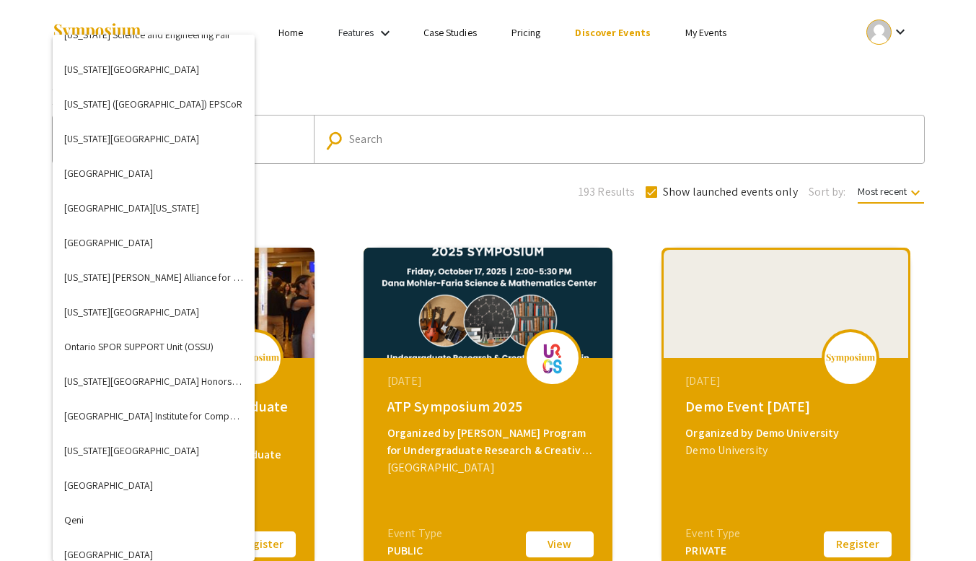
scroll to position [3250, 0]
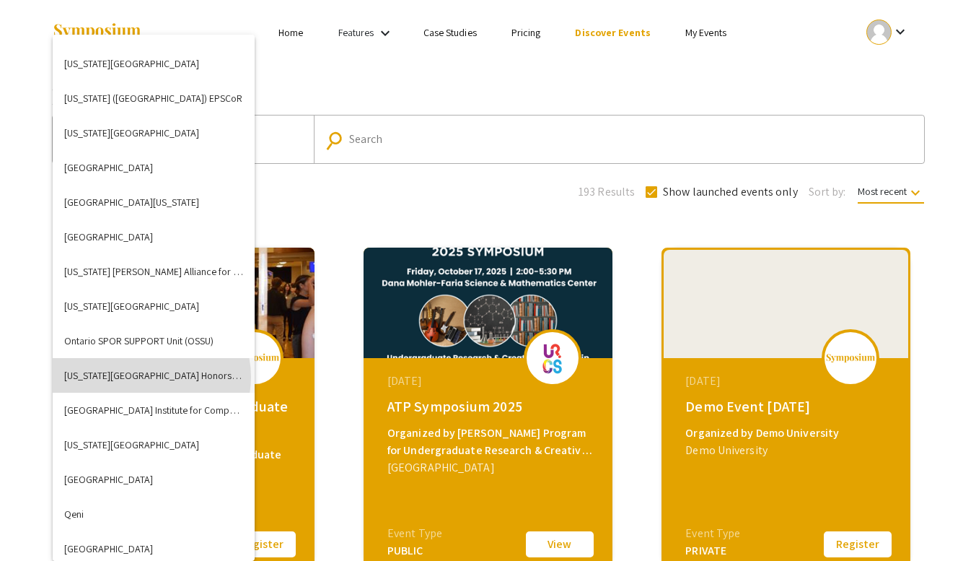
click at [151, 377] on button "[US_STATE][GEOGRAPHIC_DATA] Honors College" at bounding box center [154, 375] width 202 height 35
checkbox input "false"
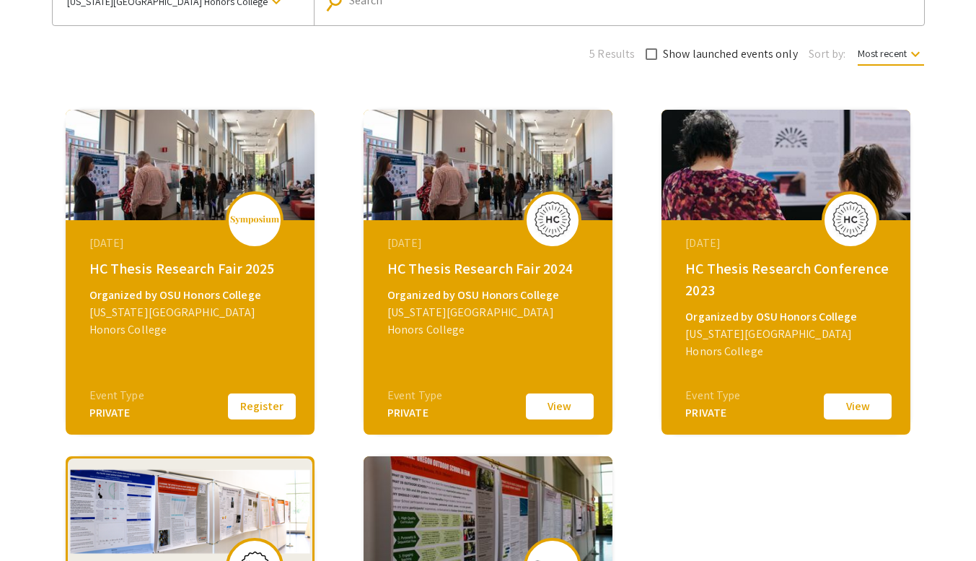
scroll to position [166, 0]
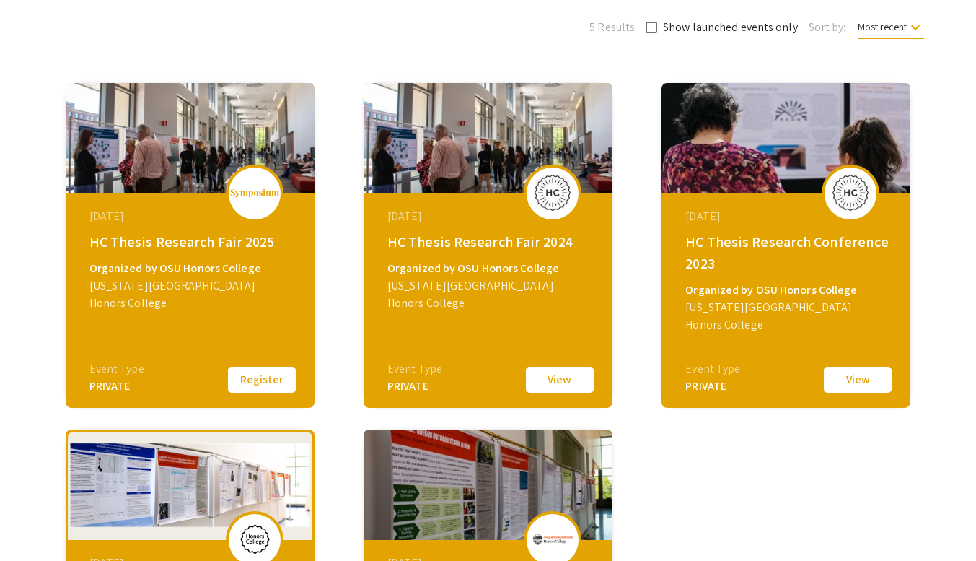
click at [271, 382] on button "Register" at bounding box center [262, 379] width 72 height 30
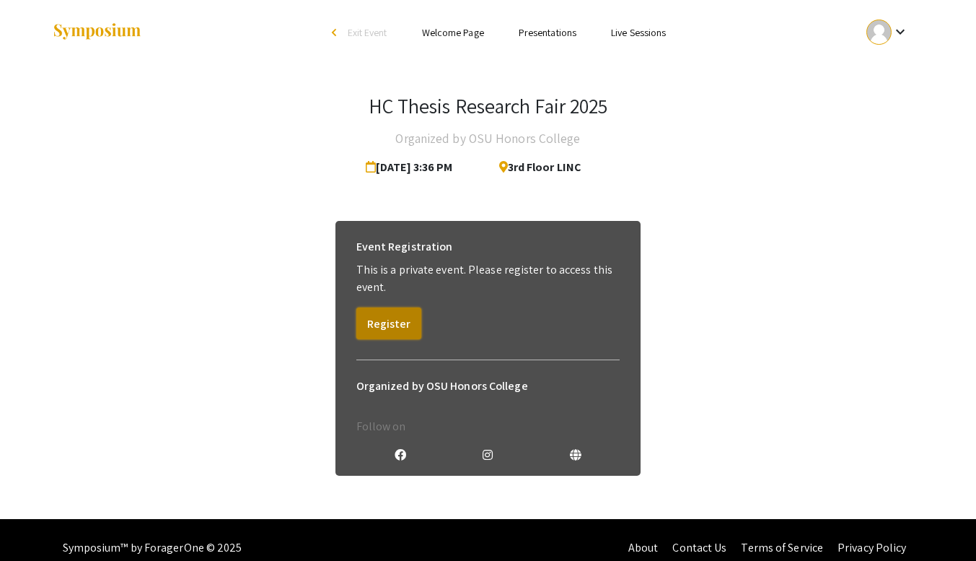
click at [401, 324] on button "Register" at bounding box center [388, 323] width 65 height 32
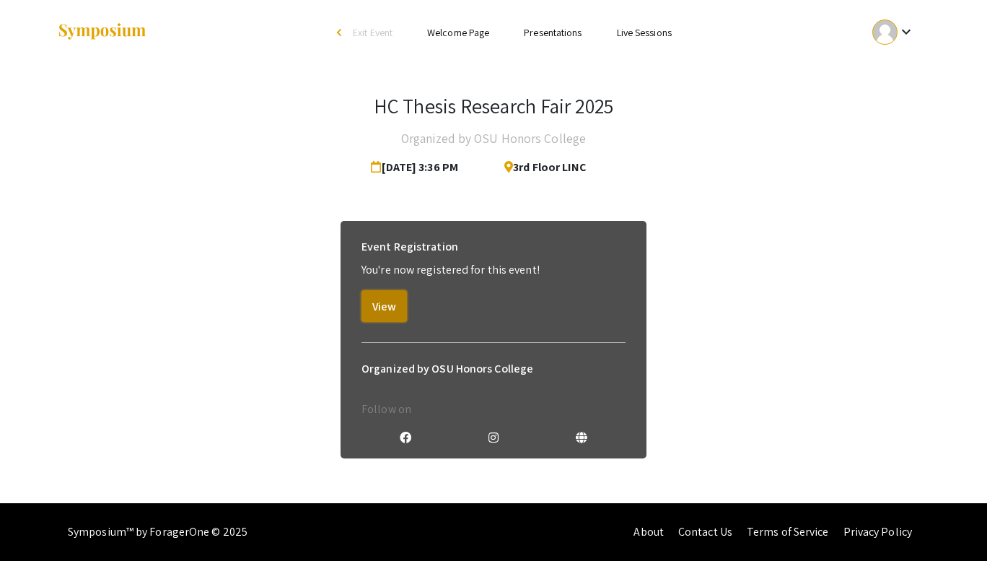
click at [390, 299] on button "View" at bounding box center [384, 306] width 45 height 32
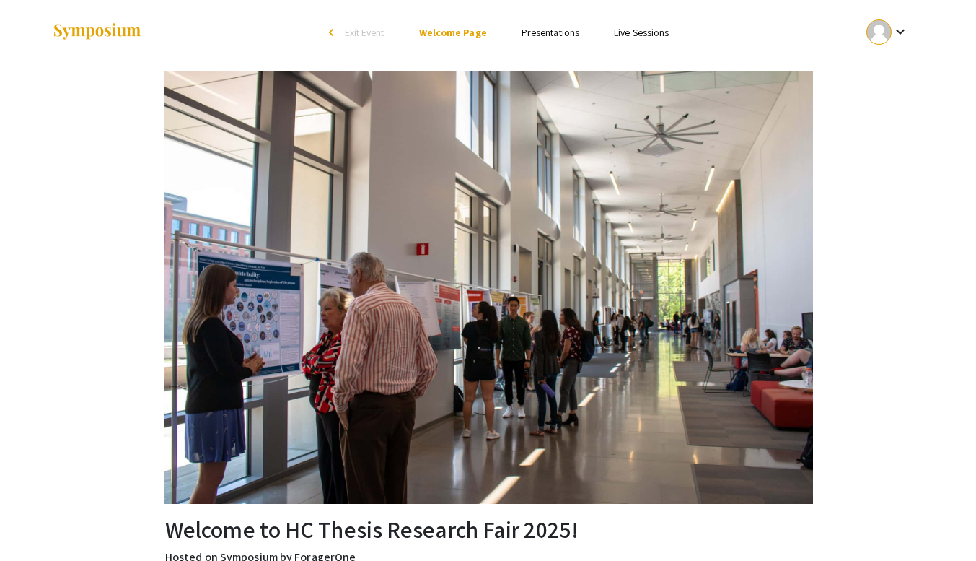
click at [547, 32] on link "Presentations" at bounding box center [551, 32] width 58 height 13
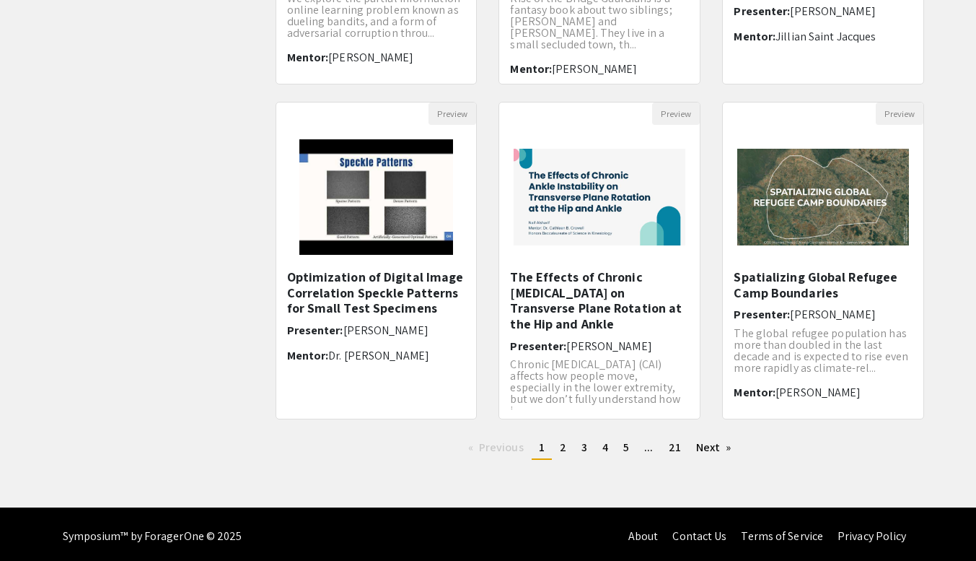
scroll to position [396, 0]
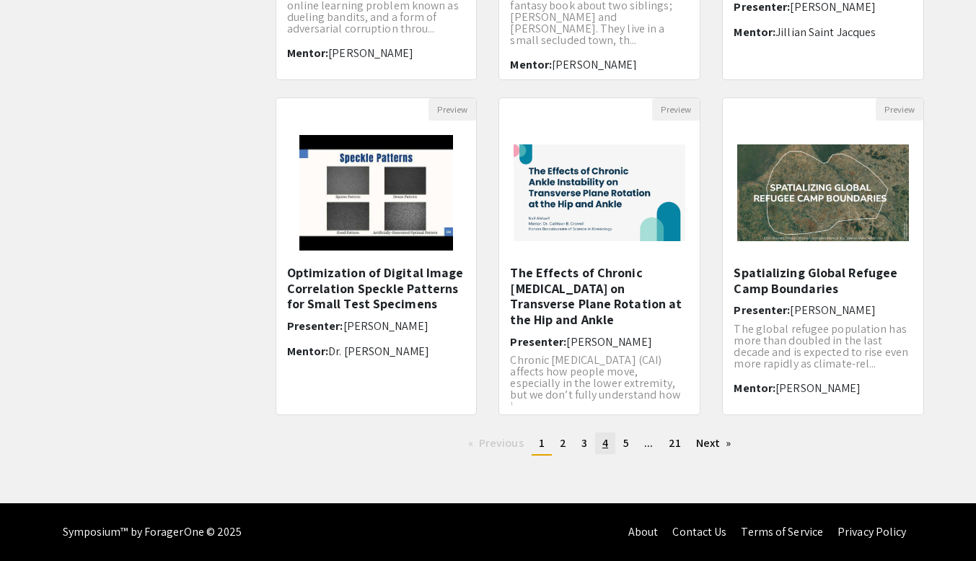
click at [607, 445] on span "4" at bounding box center [606, 442] width 6 height 15
